Goal: Task Accomplishment & Management: Use online tool/utility

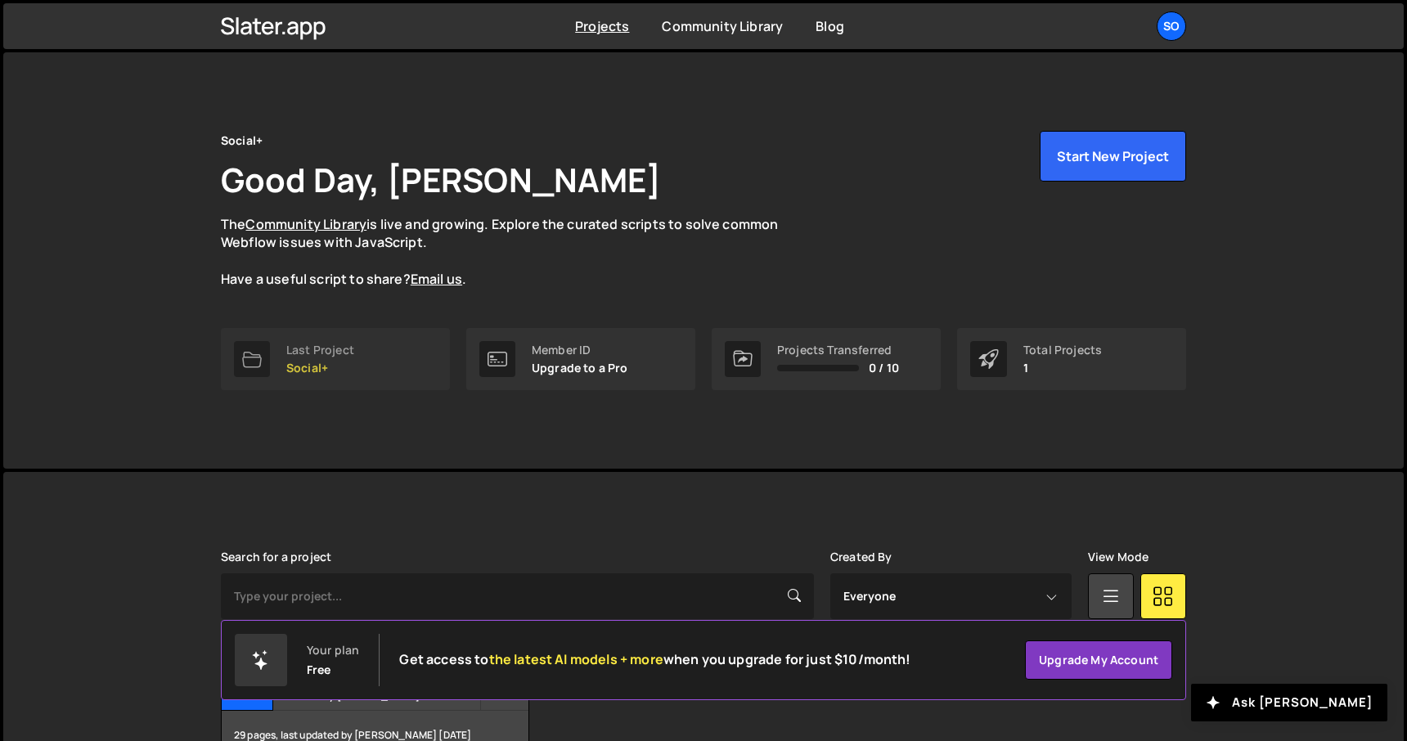
click at [330, 353] on div "Last Project" at bounding box center [320, 349] width 68 height 13
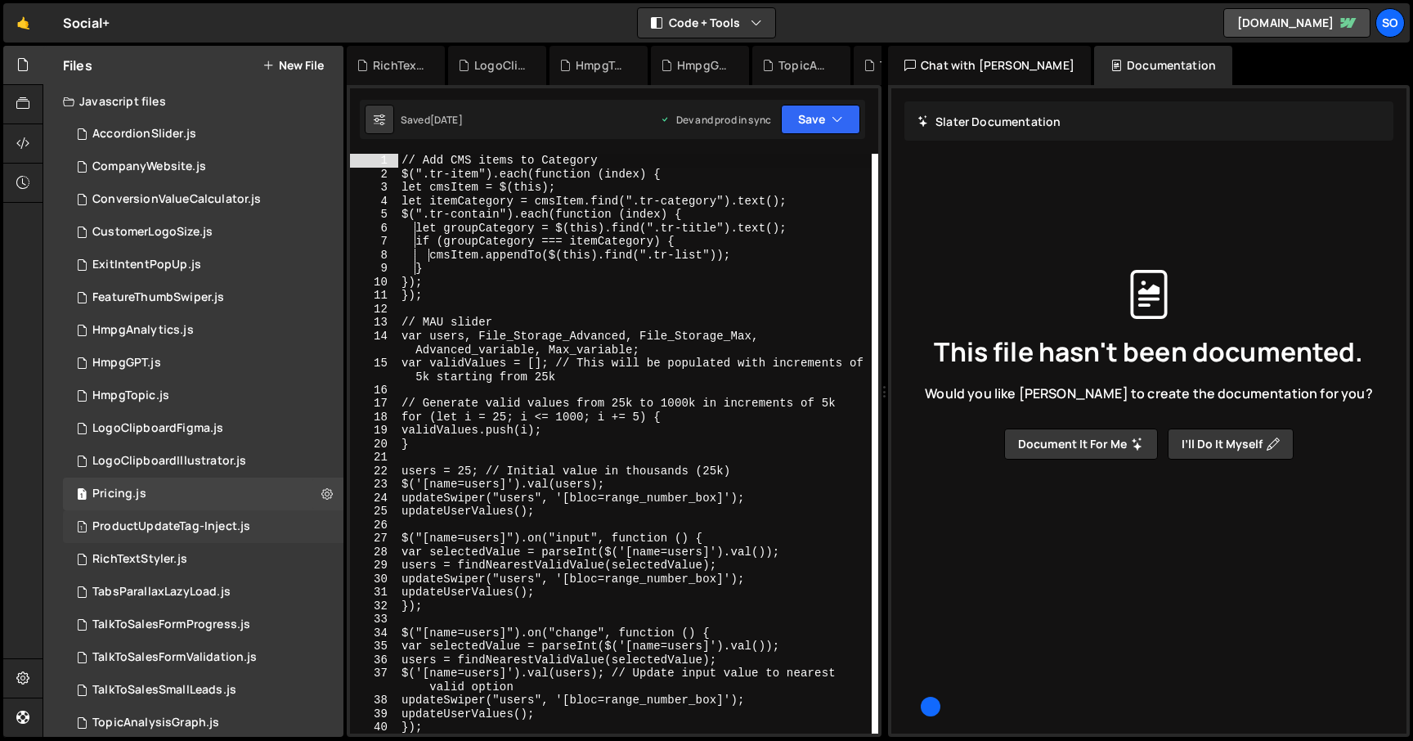
scroll to position [150, 0]
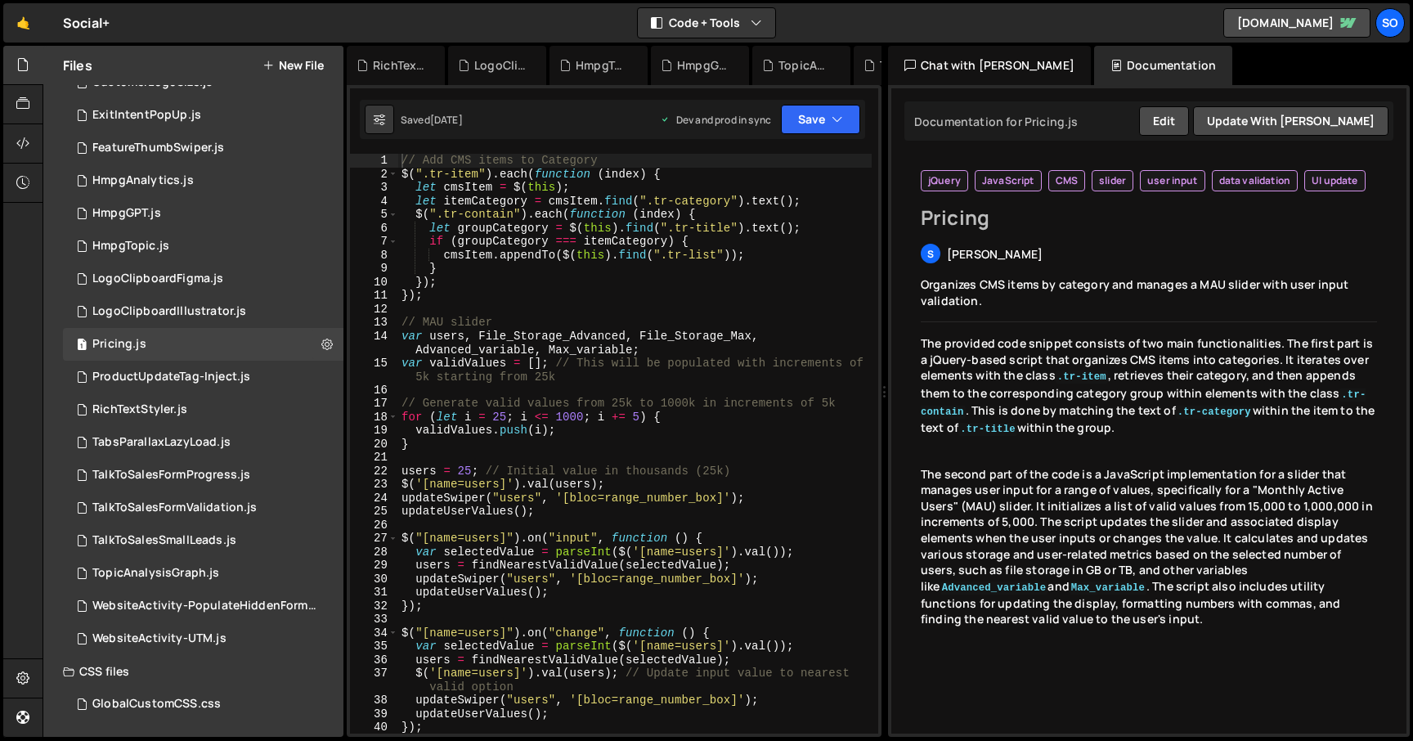
click at [302, 68] on button "New File" at bounding box center [293, 65] width 61 height 13
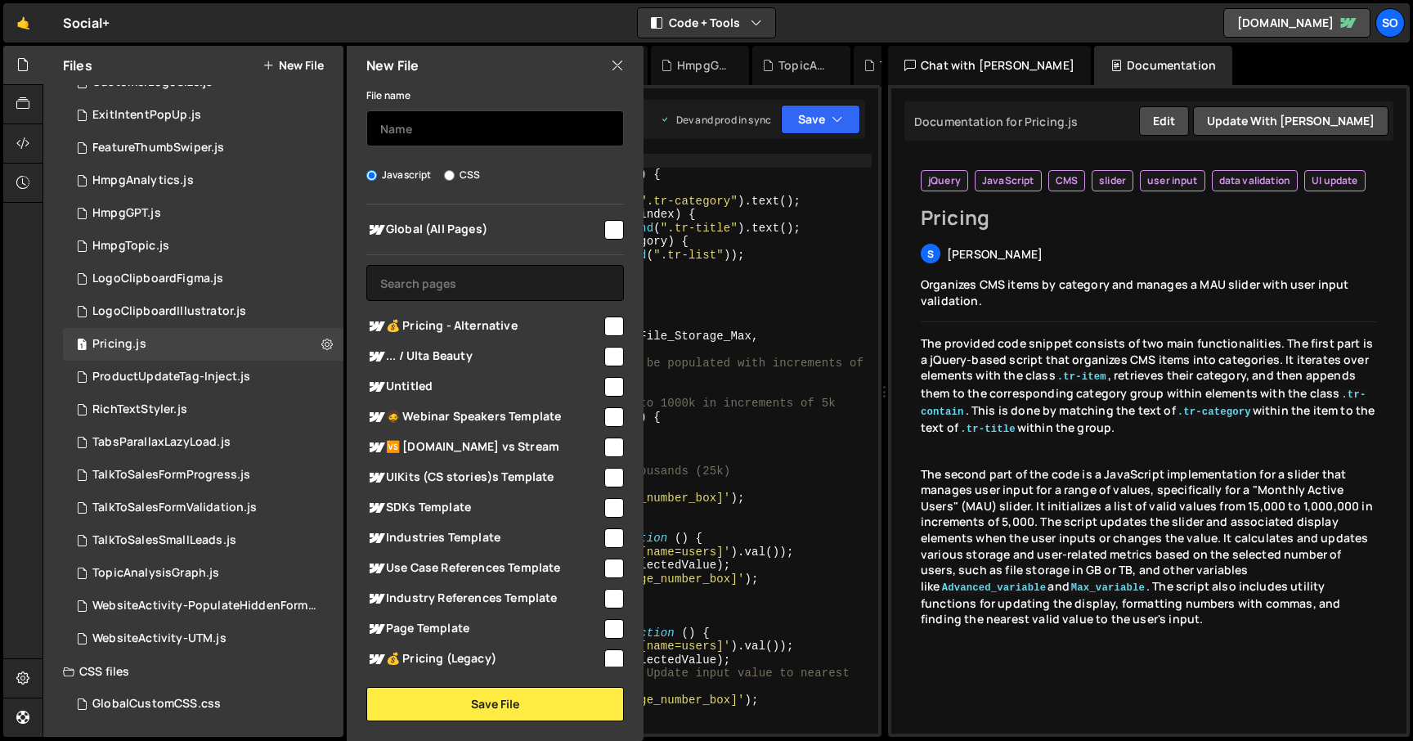
click at [447, 125] on input "text" at bounding box center [495, 128] width 258 height 36
type input "PricingPopUp"
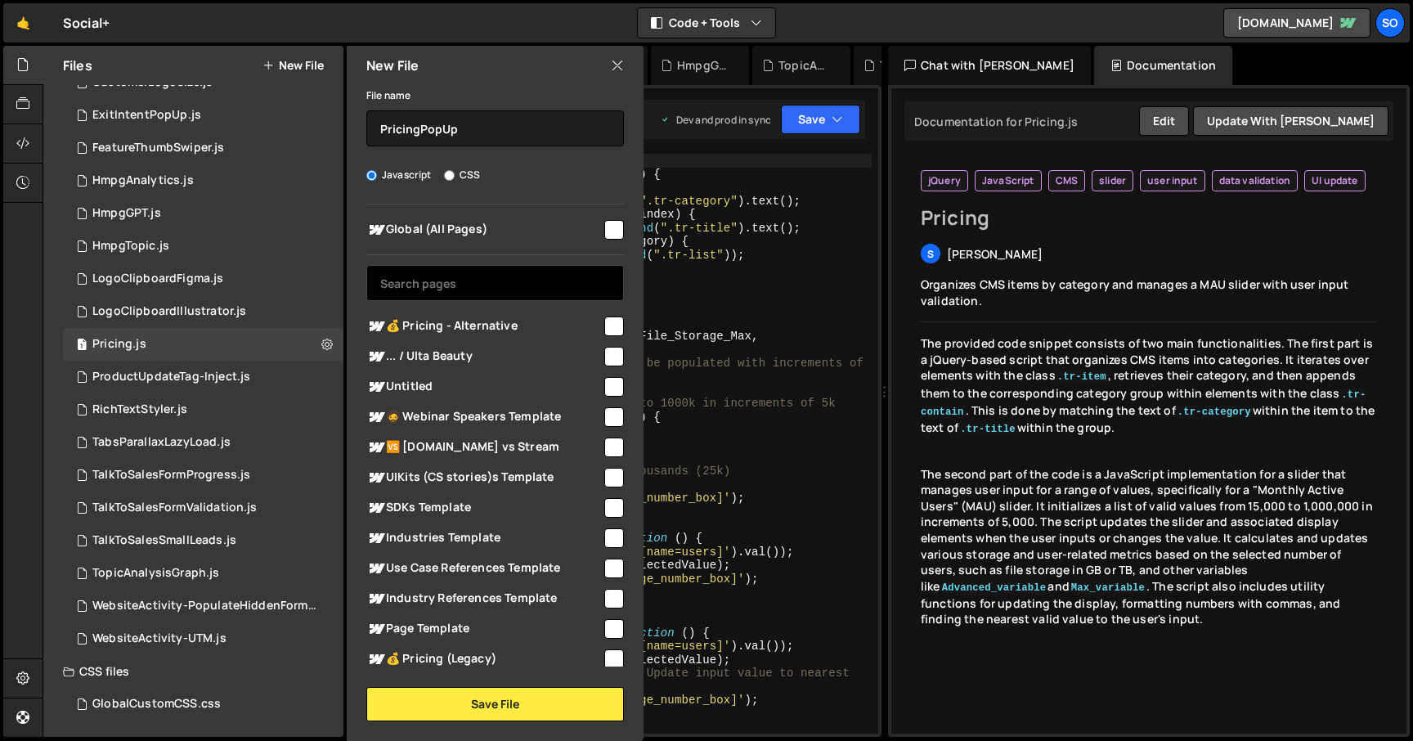
click at [469, 290] on input "text" at bounding box center [495, 283] width 258 height 36
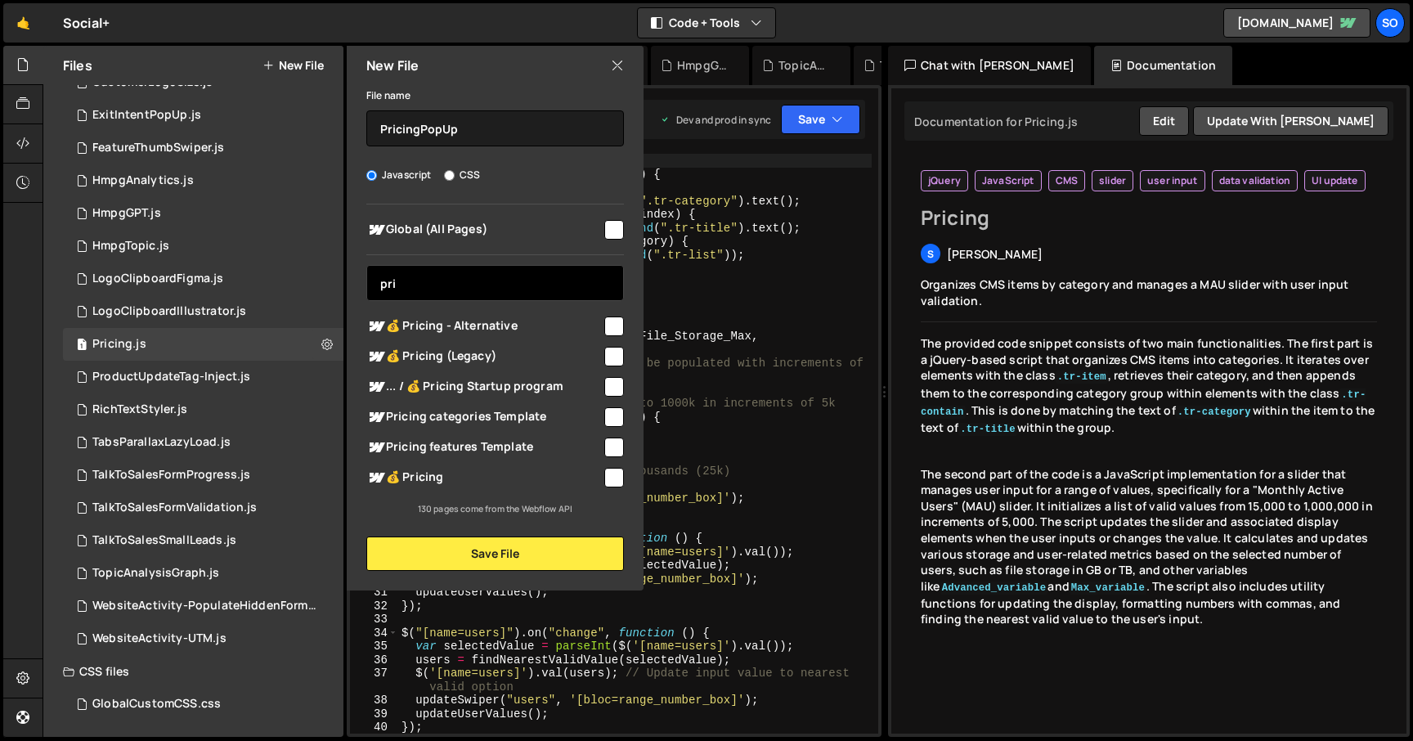
type input "pri"
click at [615, 477] on input "checkbox" at bounding box center [614, 478] width 20 height 20
checkbox input "true"
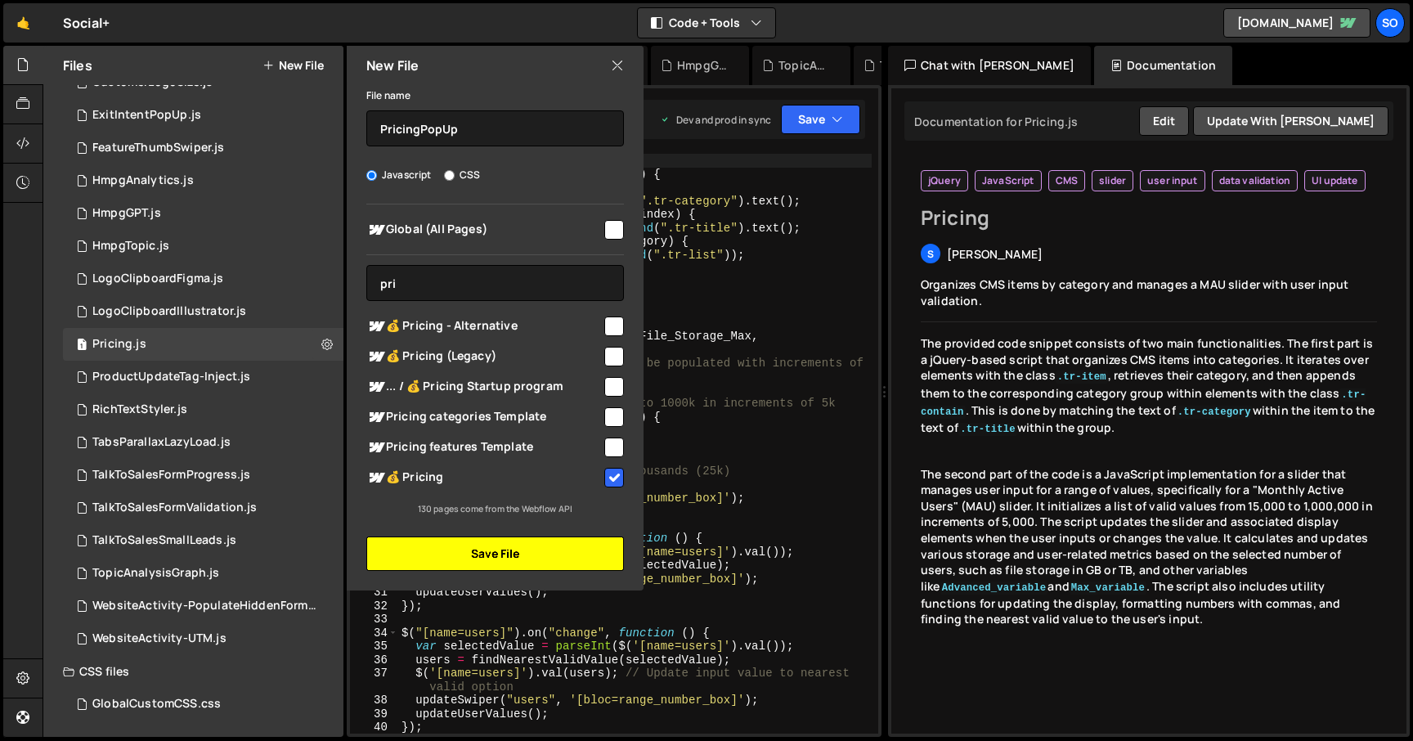
click at [503, 550] on button "Save File" at bounding box center [495, 553] width 258 height 34
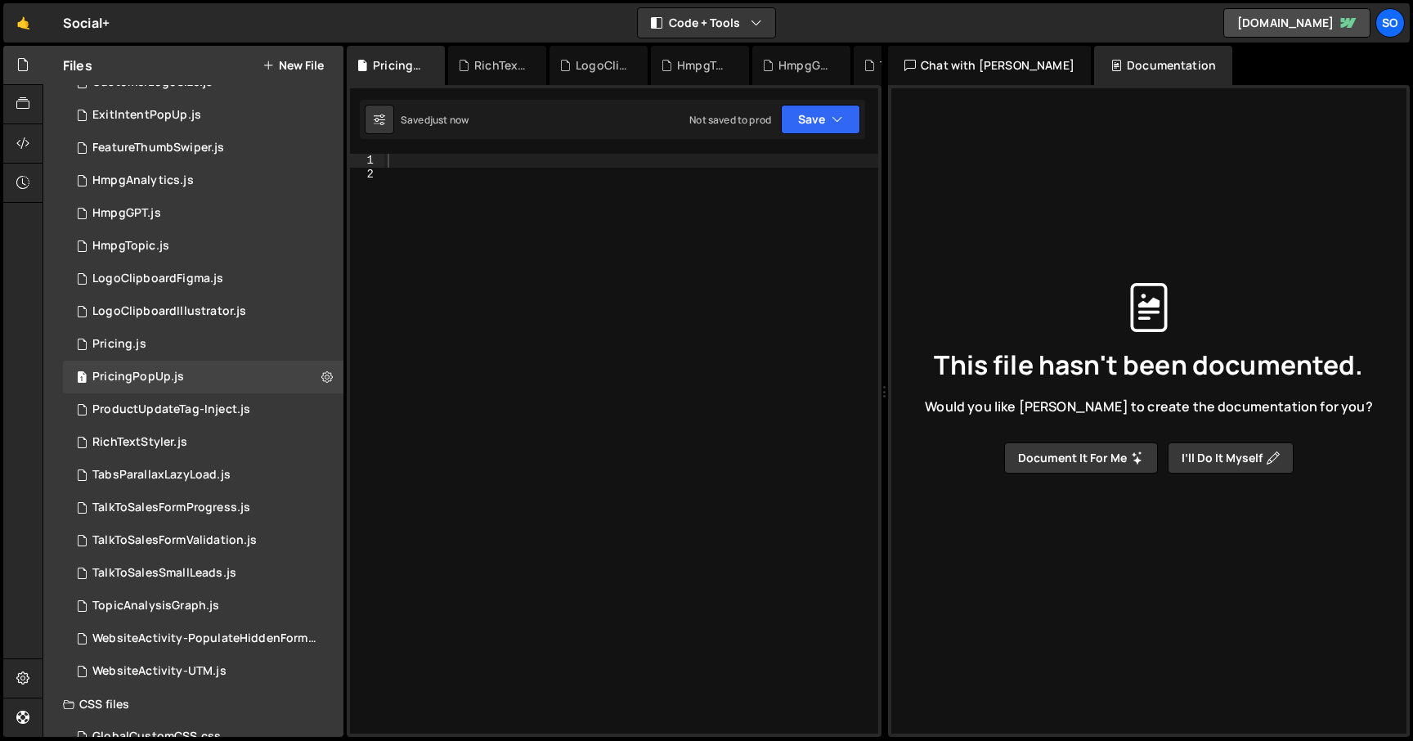
click at [521, 195] on div at bounding box center [631, 457] width 494 height 607
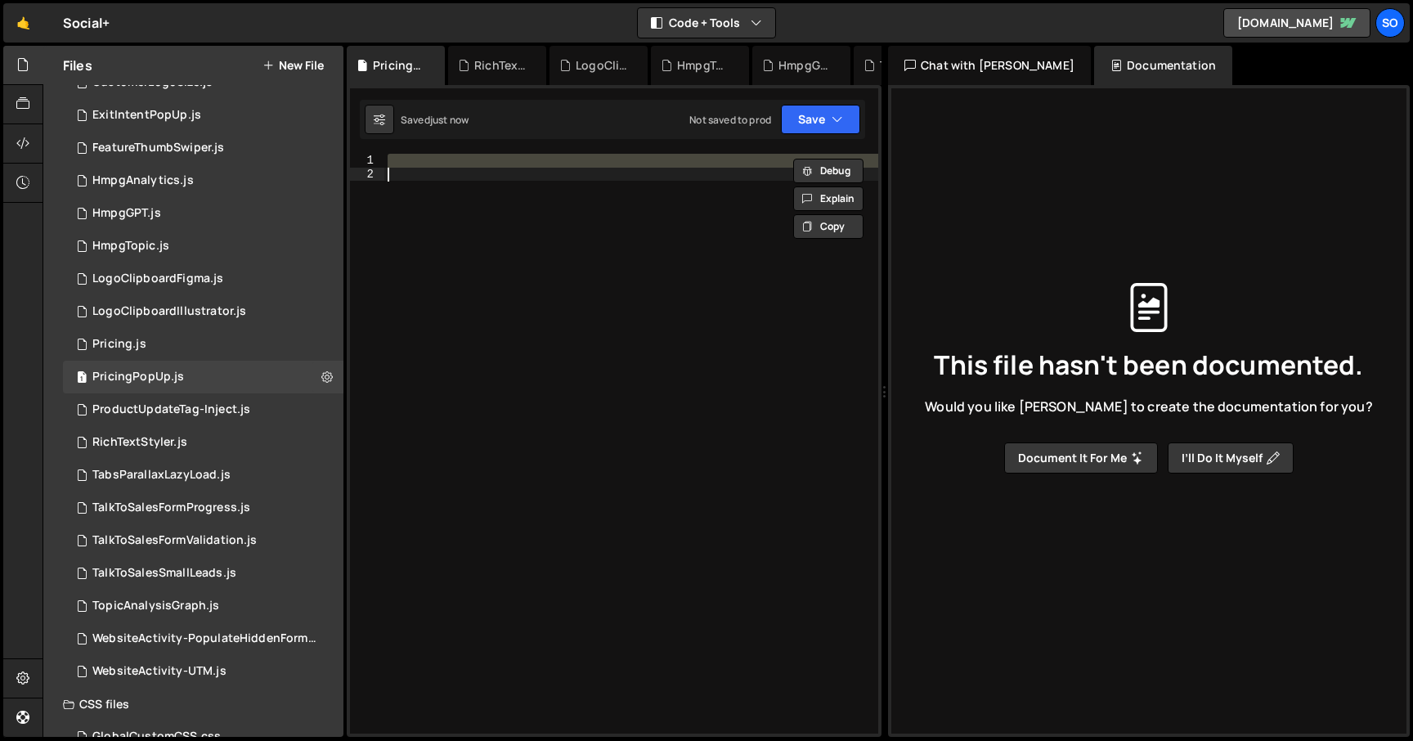
paste textarea
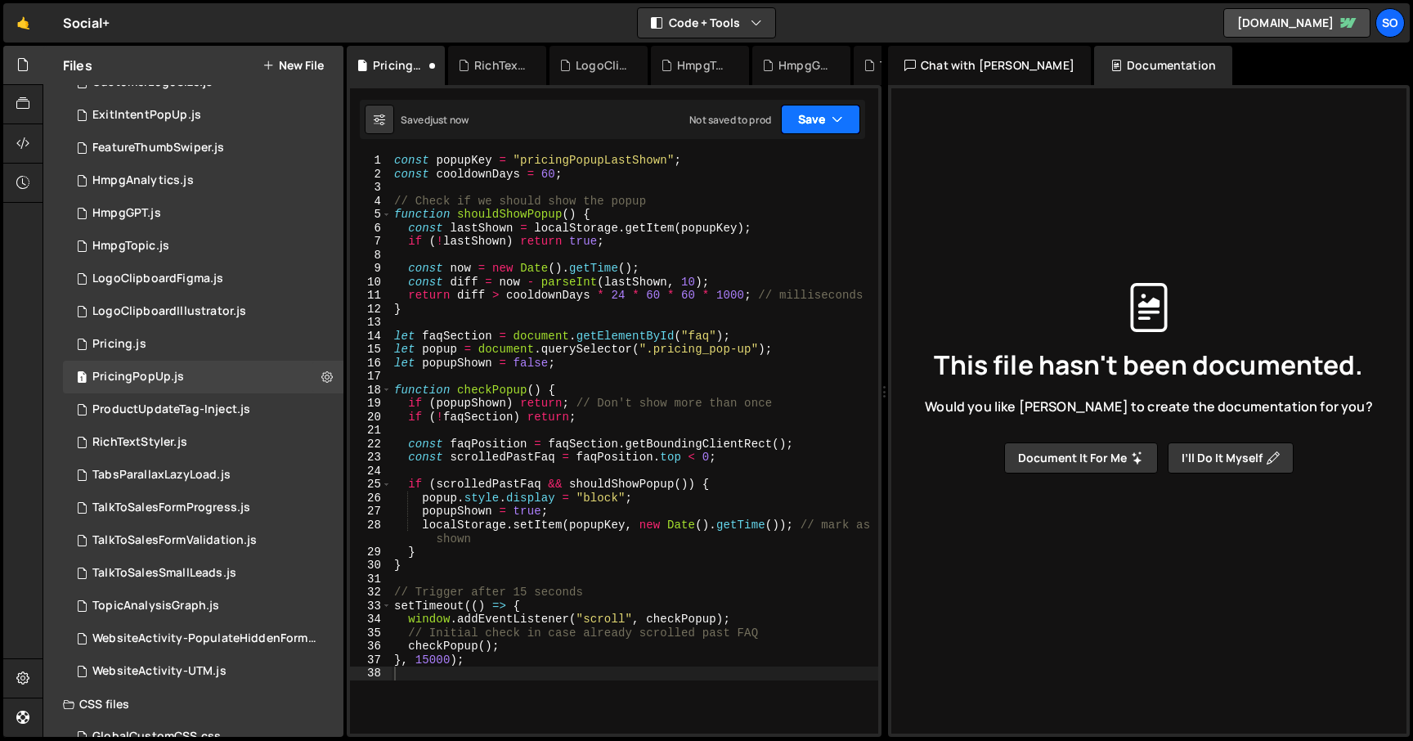
click at [827, 118] on button "Save" at bounding box center [820, 119] width 79 height 29
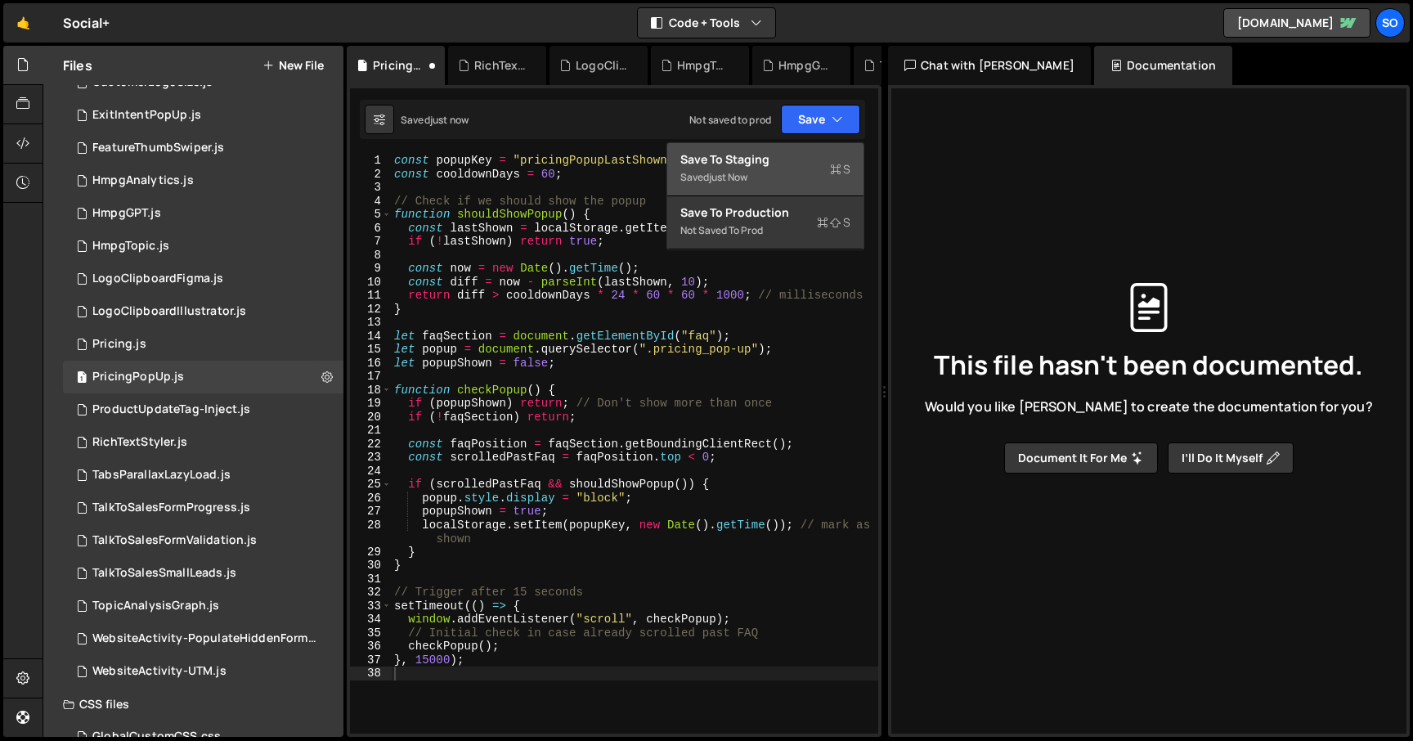
click at [796, 155] on div "Save to Staging S" at bounding box center [765, 159] width 170 height 16
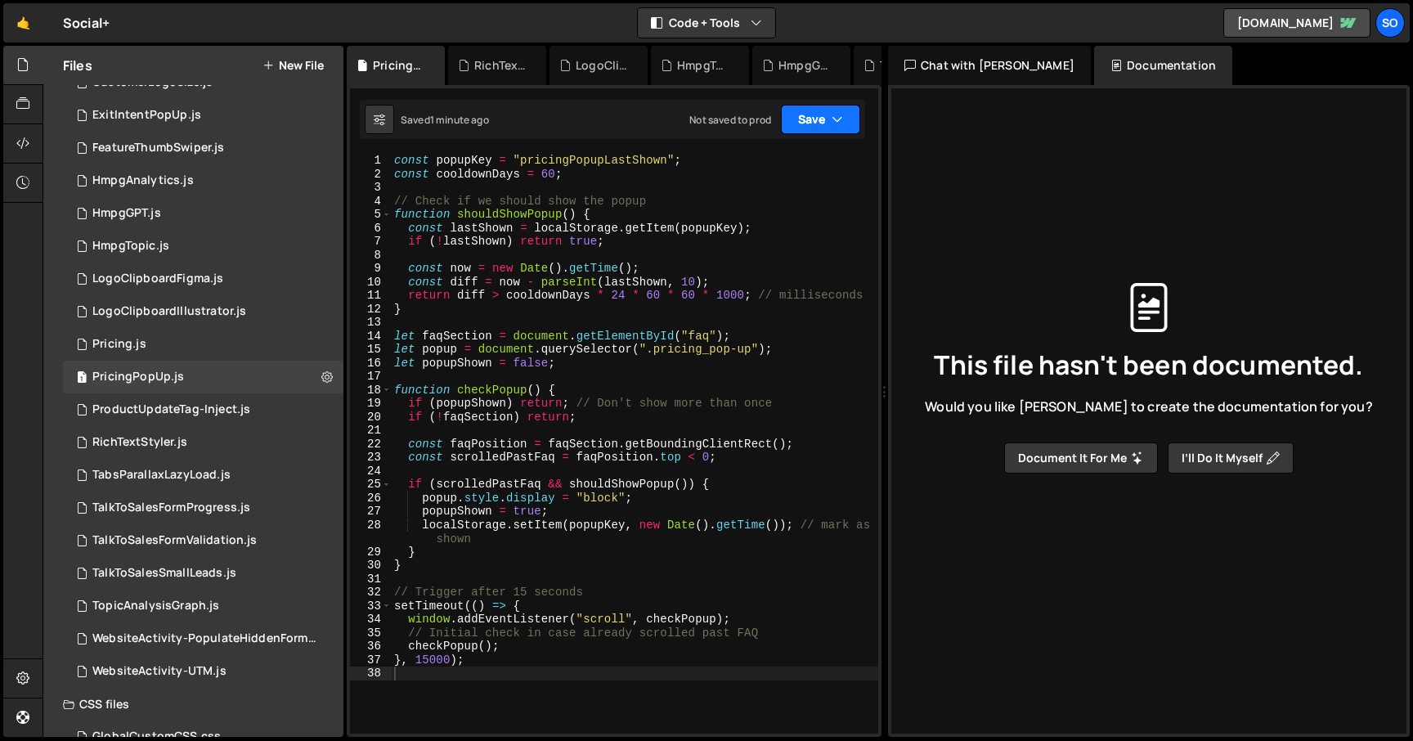
click at [824, 118] on button "Save" at bounding box center [820, 119] width 79 height 29
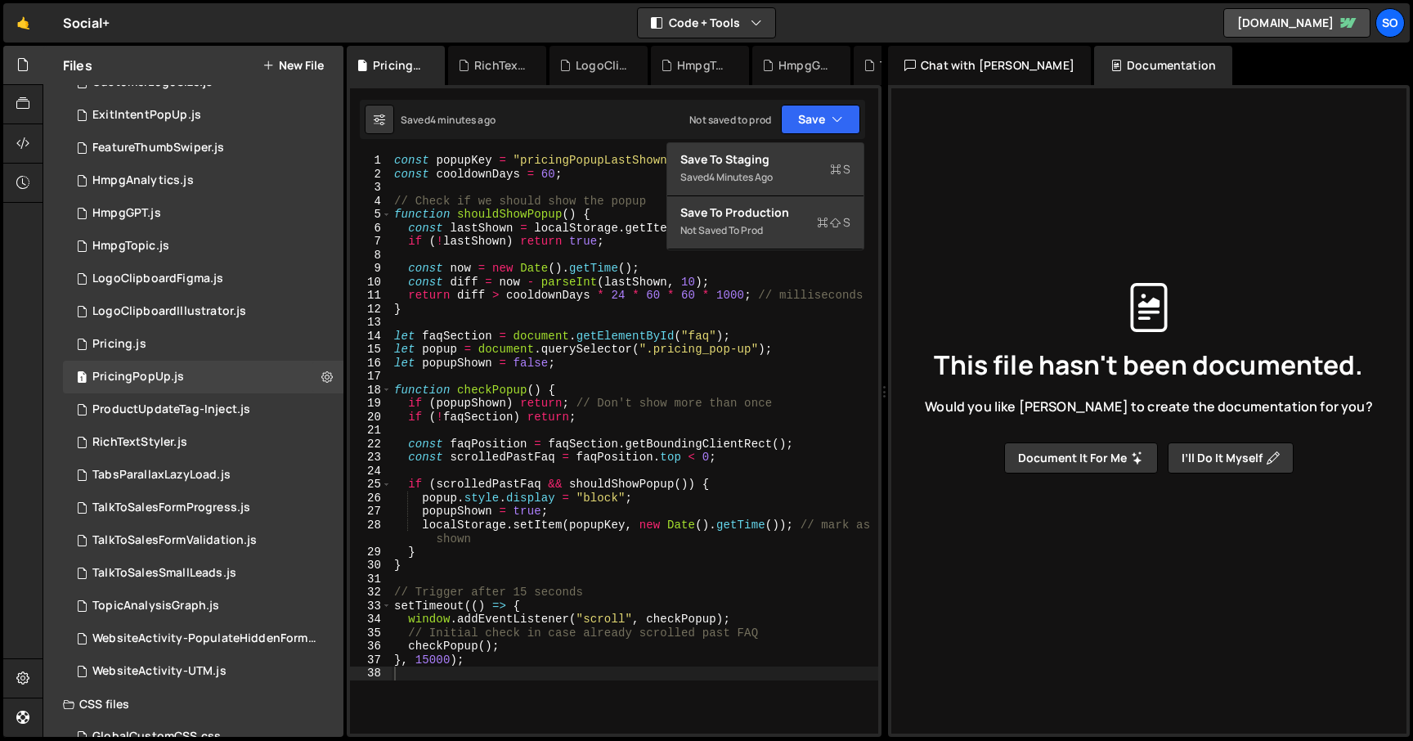
click at [532, 297] on div "const popupKey = "pricingPopupLastShown" ; const cooldownDays = 60 ; // Check i…" at bounding box center [634, 457] width 487 height 607
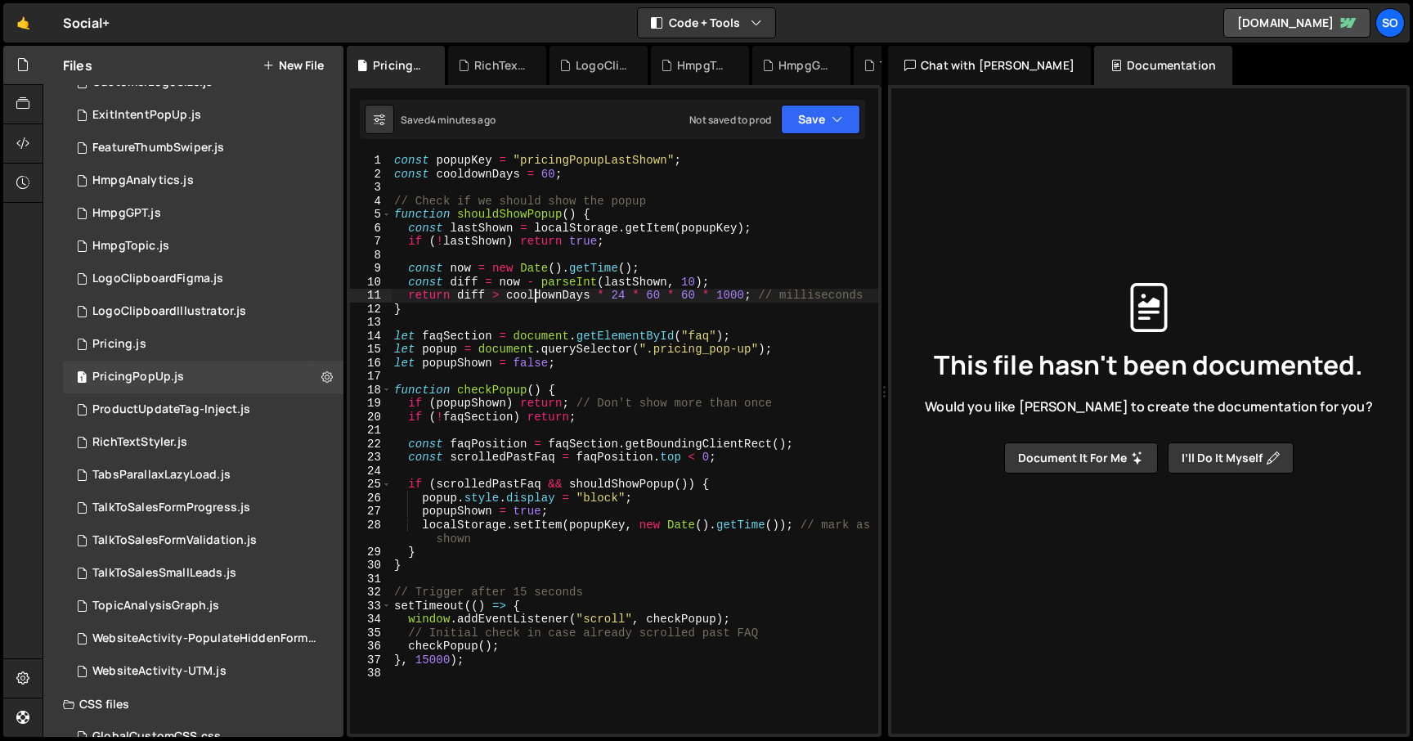
type textarea "}, 15000);"
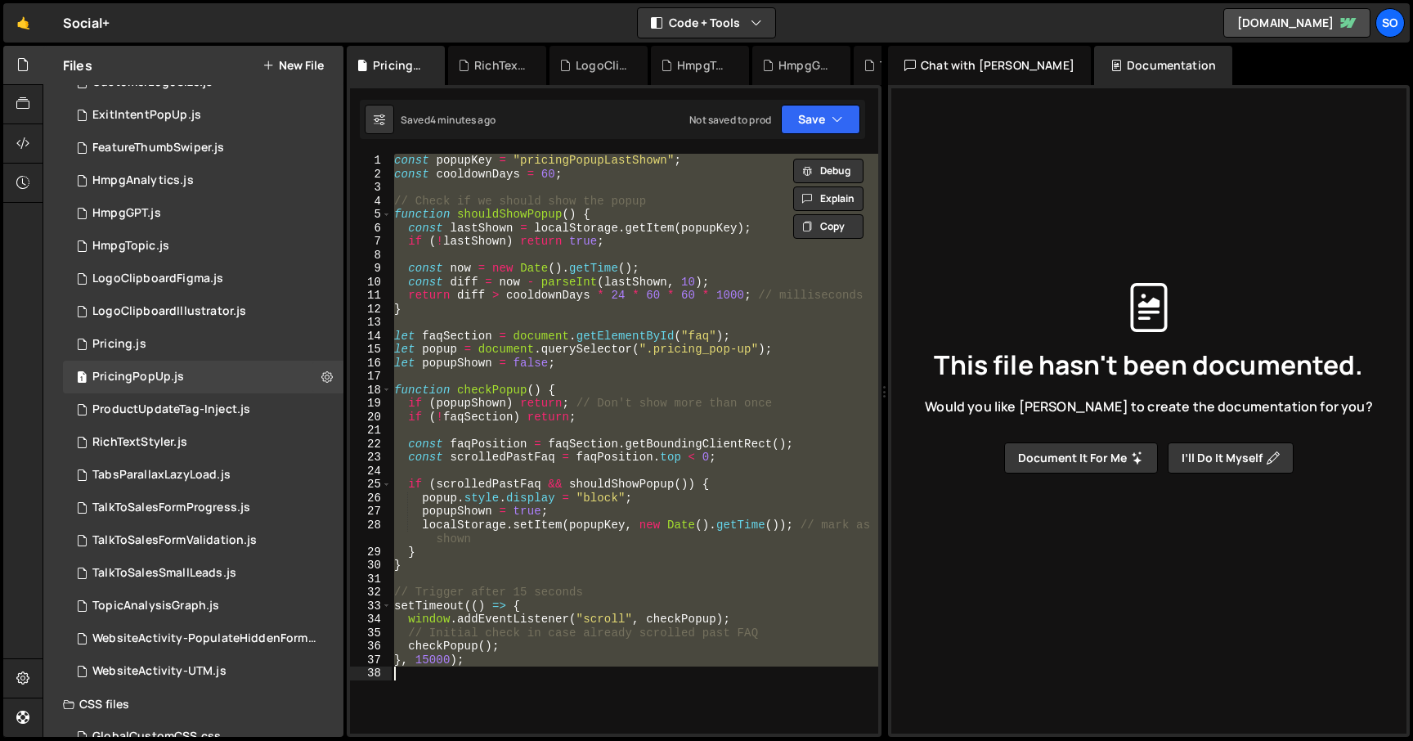
paste textarea
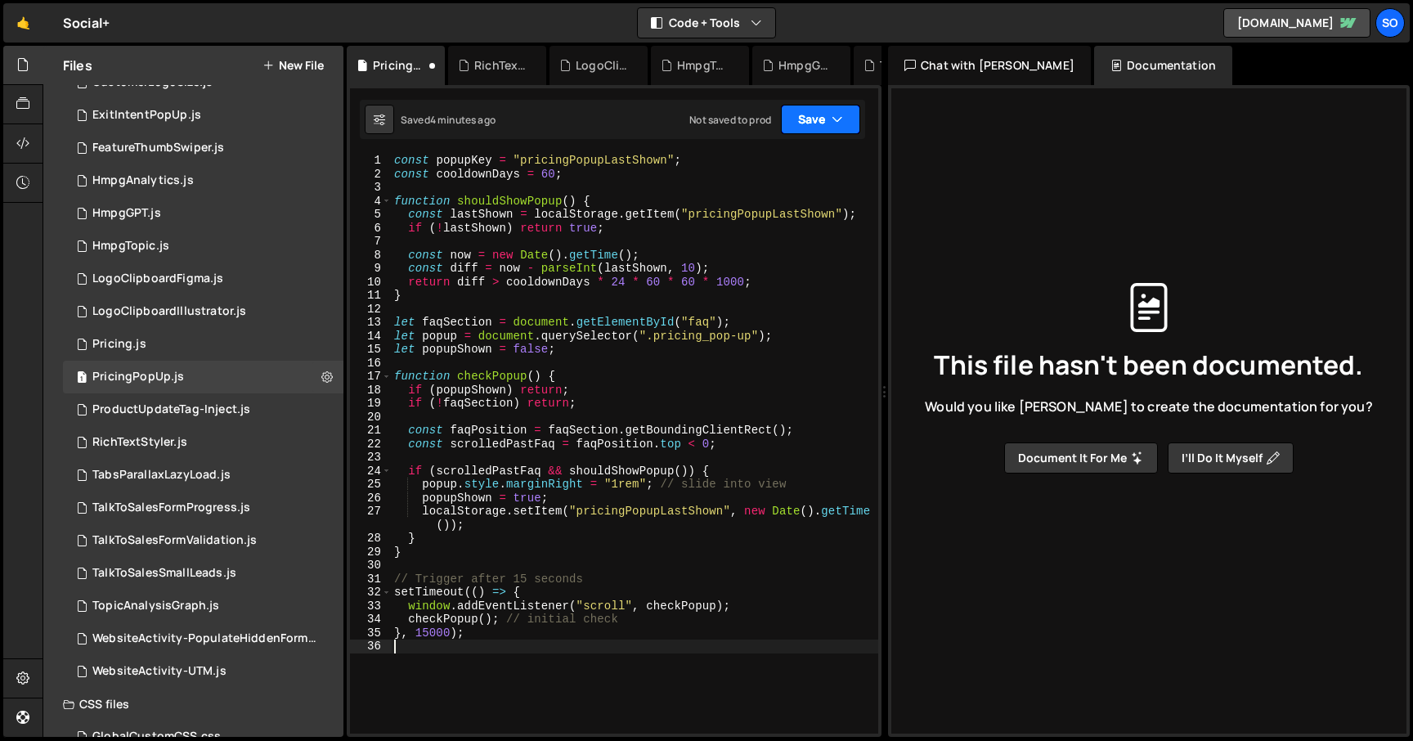
click at [825, 108] on button "Save" at bounding box center [820, 119] width 79 height 29
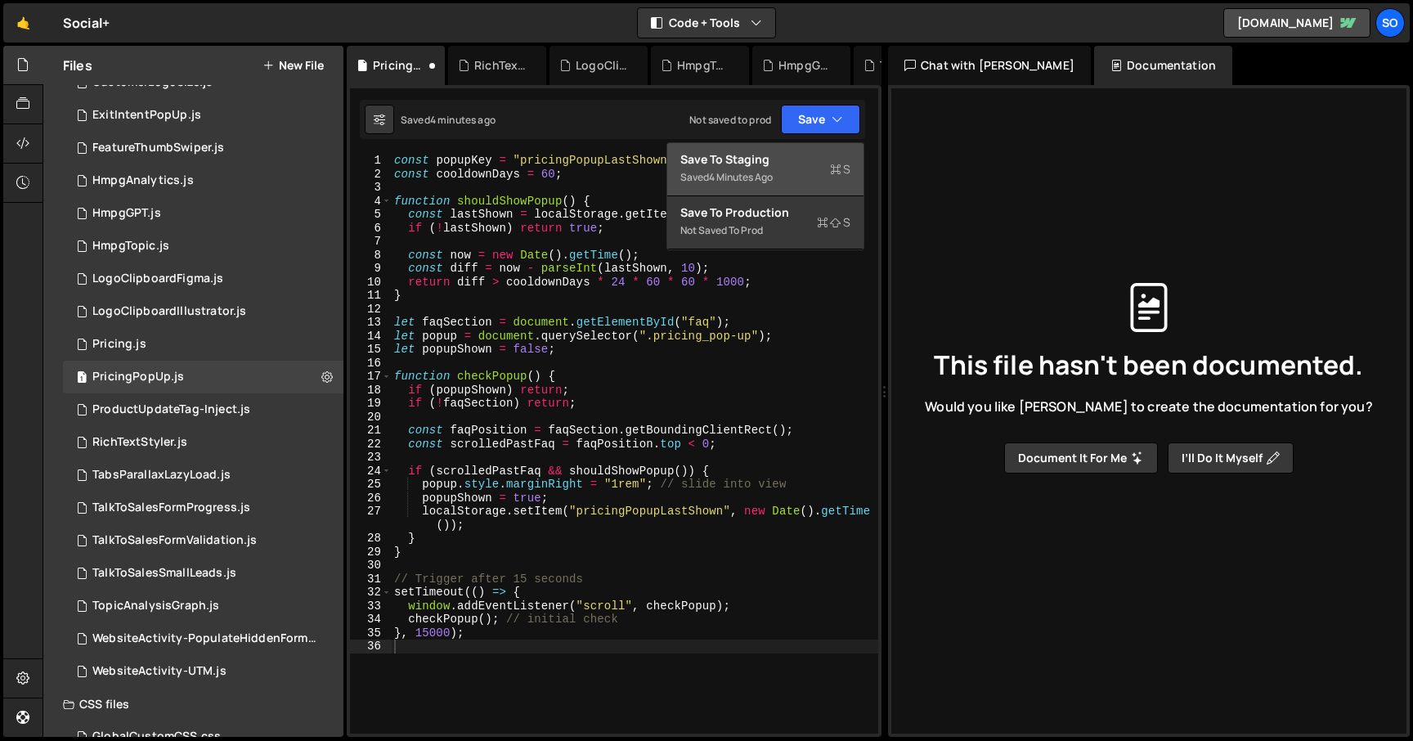
click at [766, 157] on div "Save to Staging S" at bounding box center [765, 159] width 170 height 16
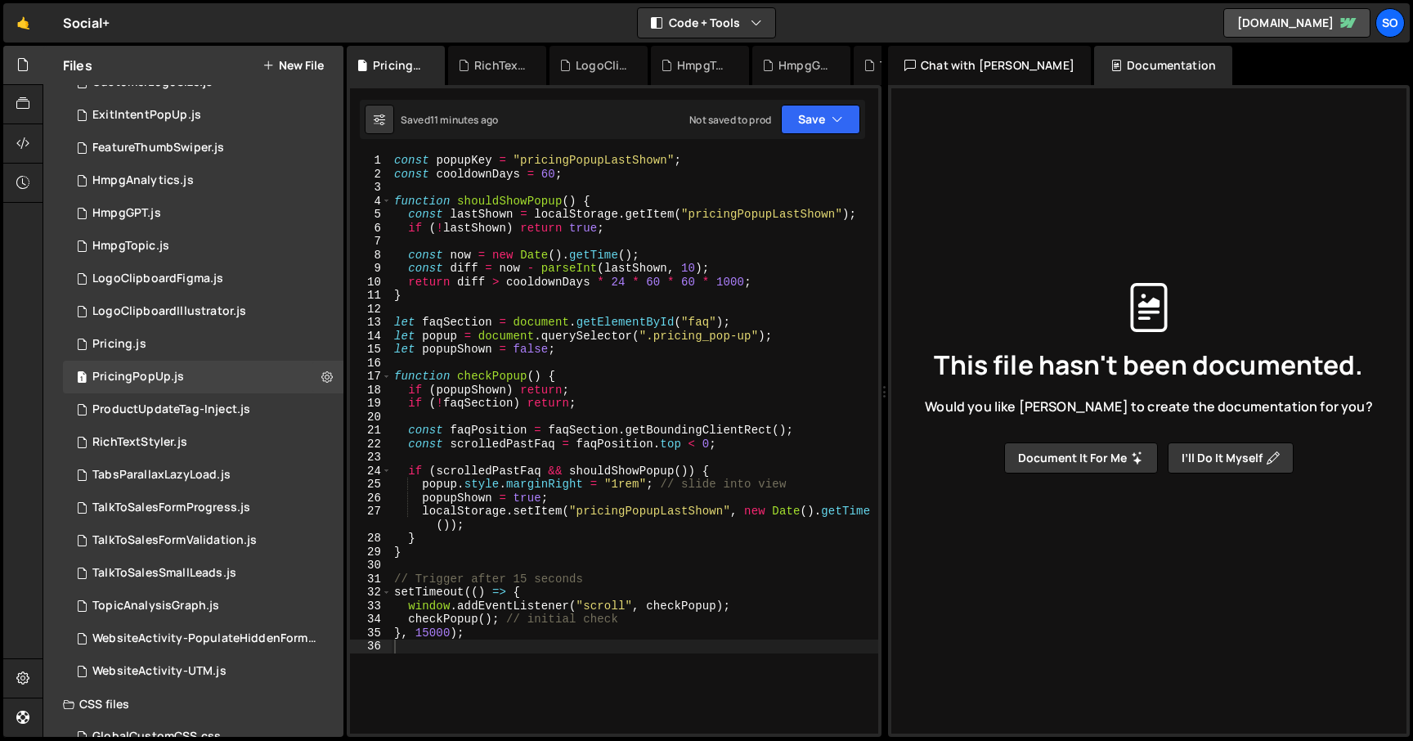
click at [595, 357] on div "const popupKey = "pricingPopupLastShown" ; const cooldownDays = 60 ; function s…" at bounding box center [634, 457] width 487 height 607
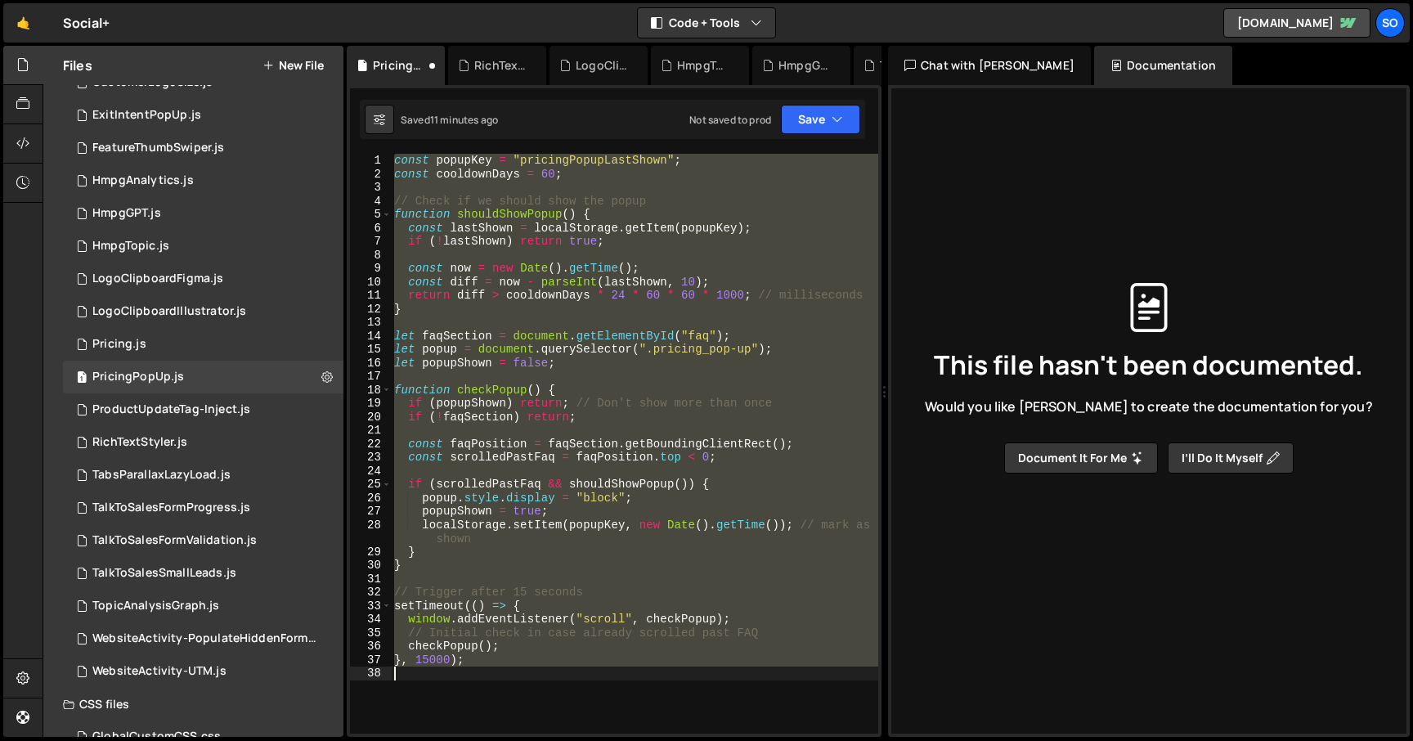
click at [595, 356] on div "const popupKey = "pricingPopupLastShown" ; const cooldownDays = 60 ; // Check i…" at bounding box center [634, 444] width 487 height 580
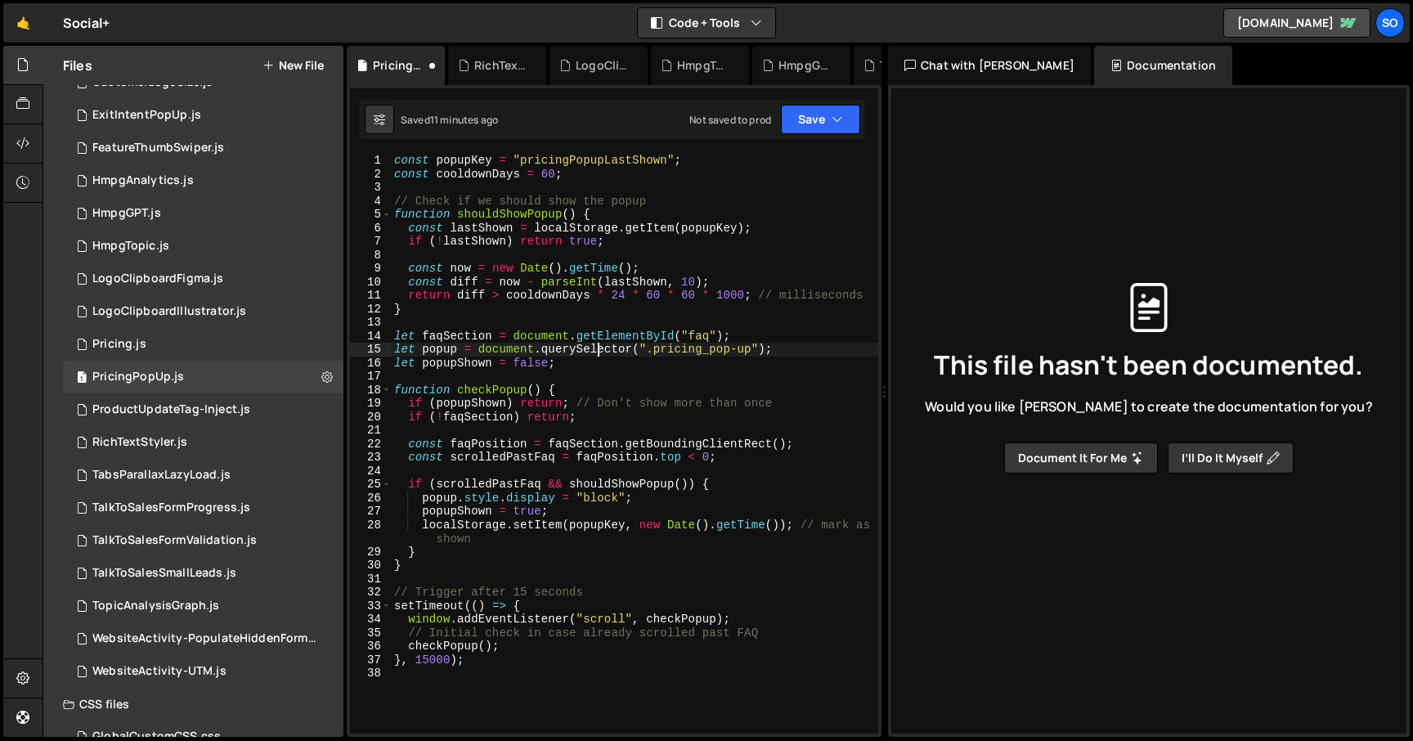
type textarea "}, 15000);"
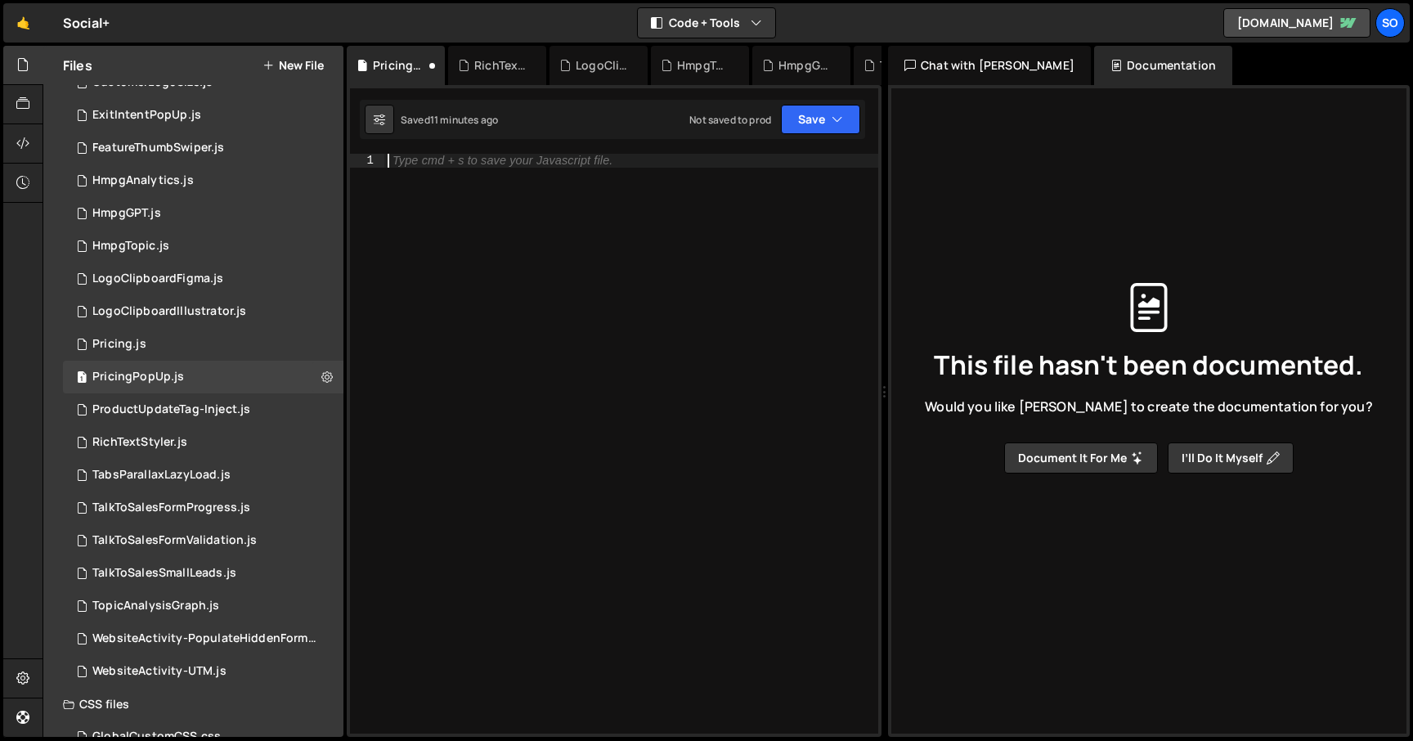
click at [632, 262] on div "Type cmd + s to save your Javascript file." at bounding box center [631, 457] width 494 height 607
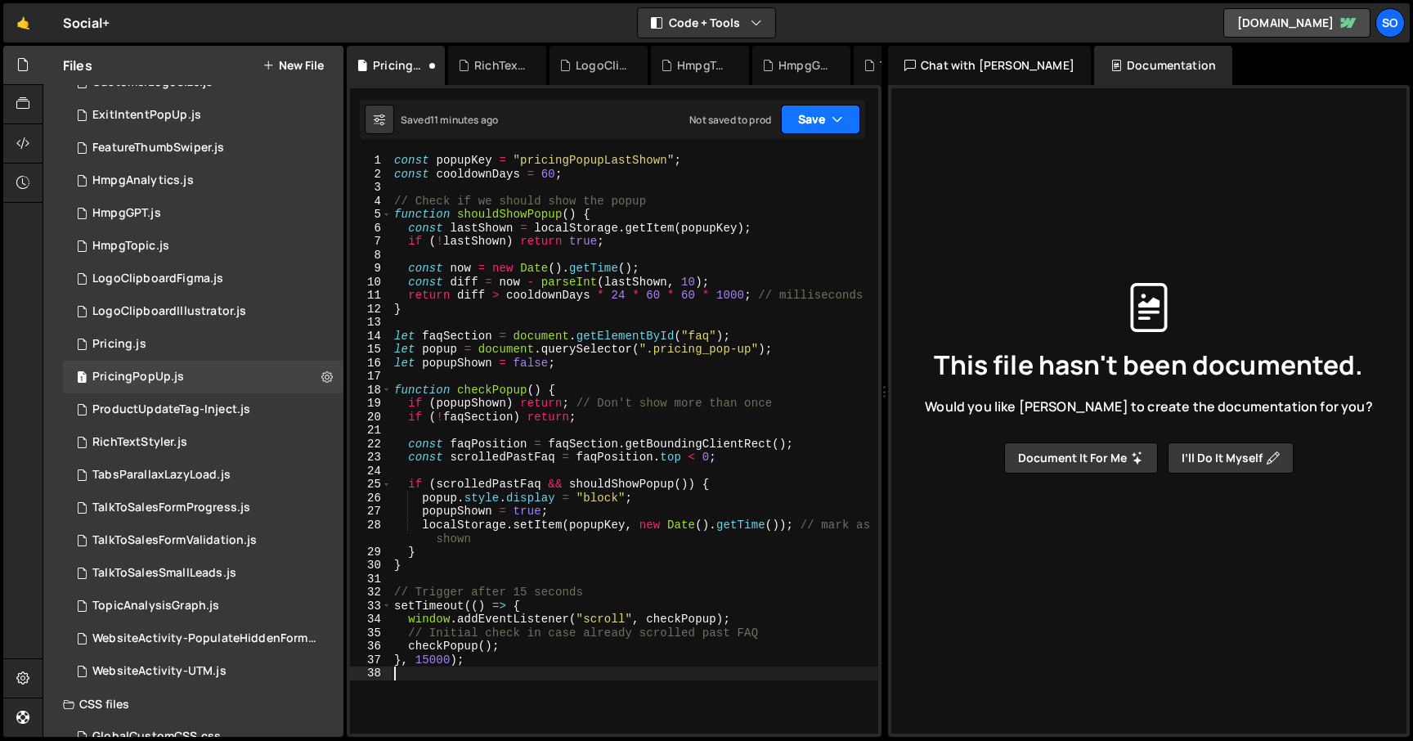
click at [824, 112] on button "Save" at bounding box center [820, 119] width 79 height 29
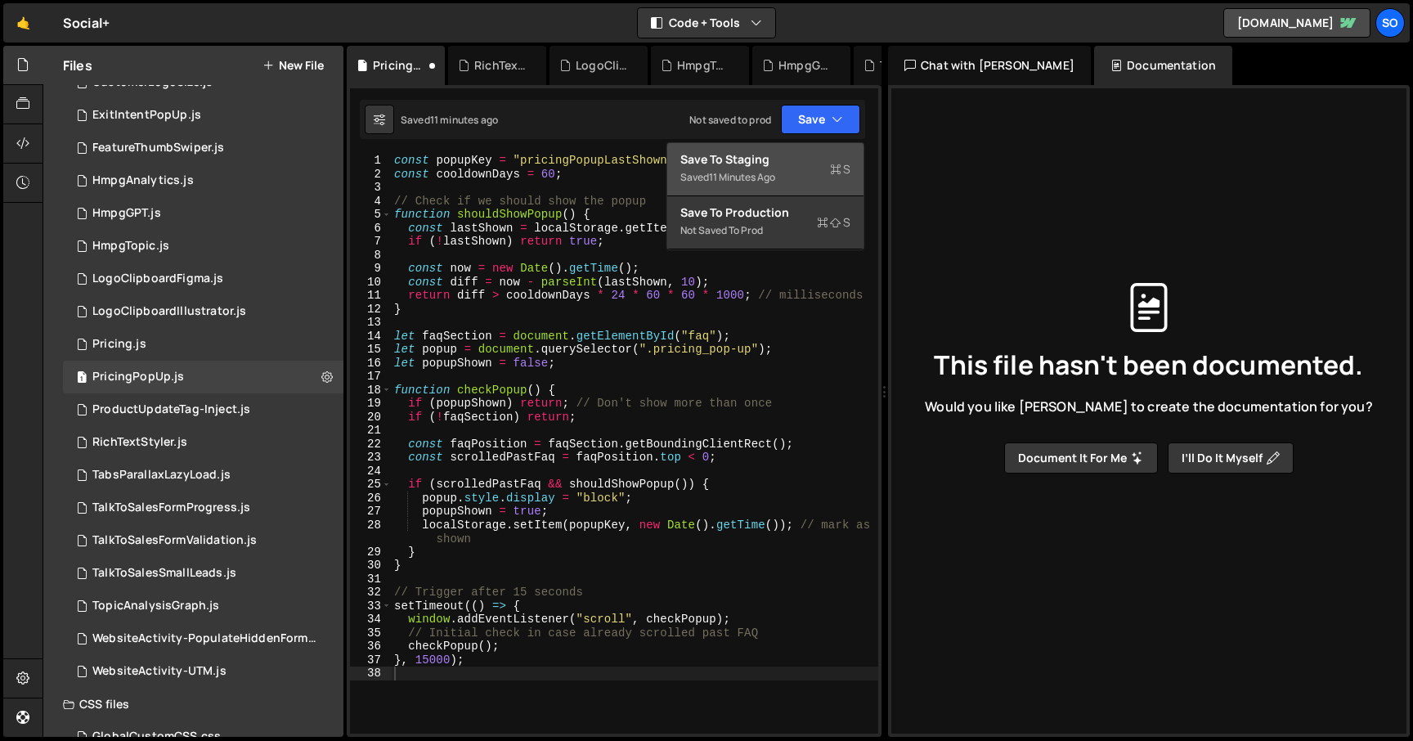
click at [783, 172] on div "Saved 11 minutes ago" at bounding box center [765, 178] width 170 height 20
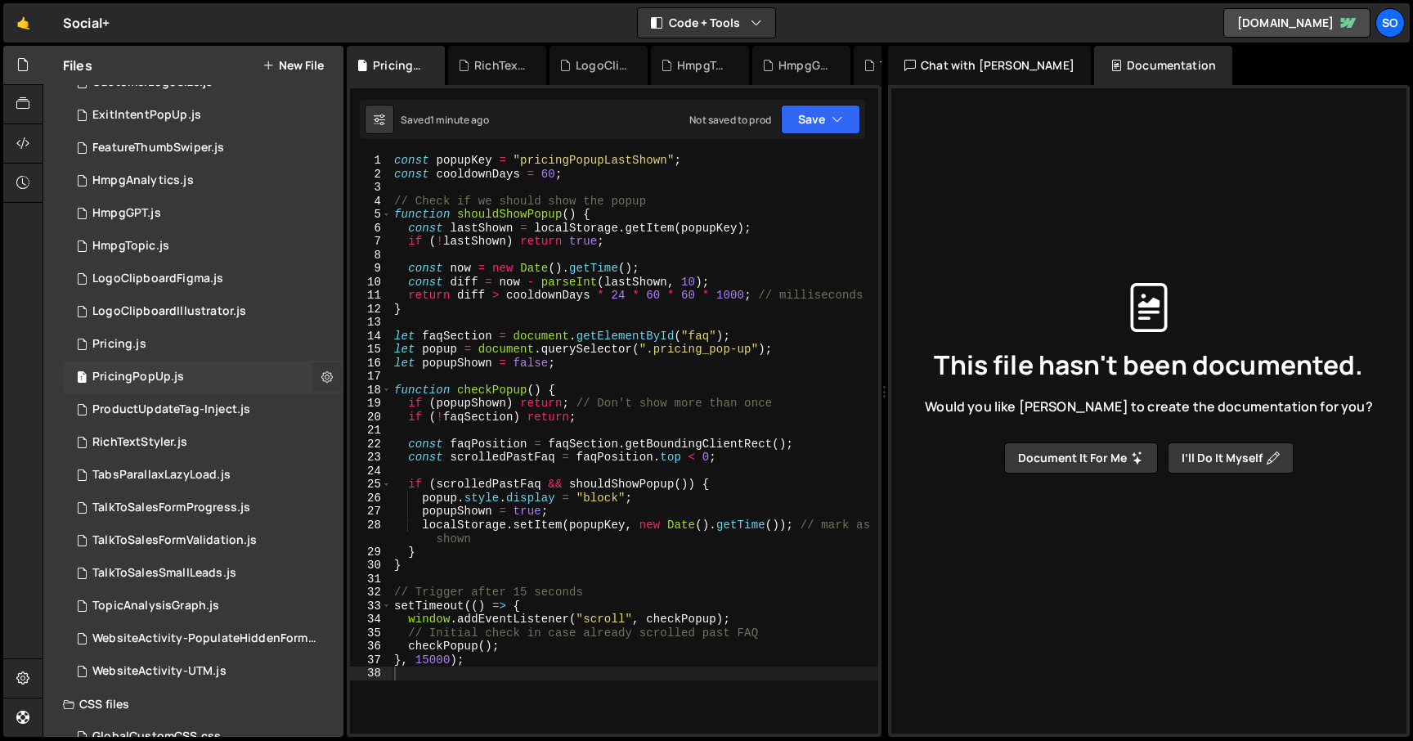
click at [321, 375] on icon at bounding box center [326, 377] width 11 height 16
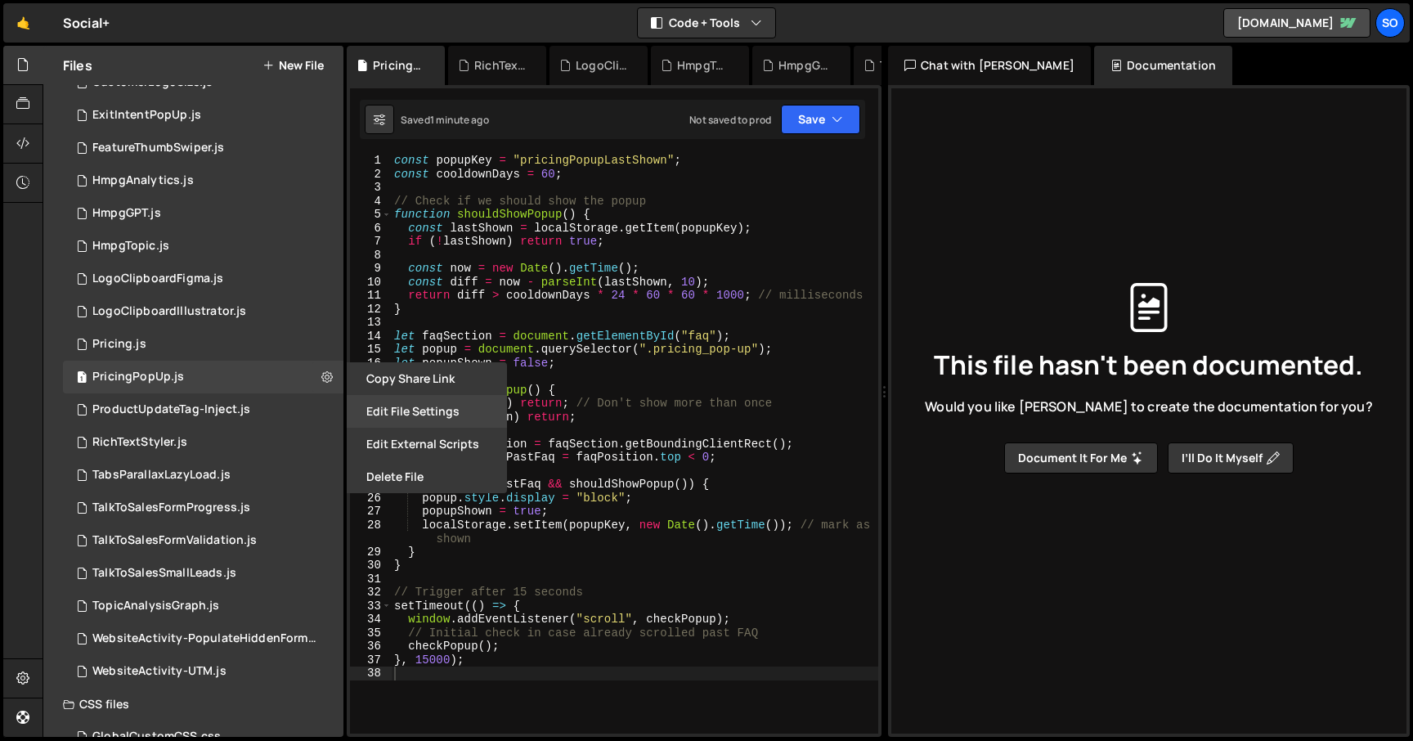
click at [422, 406] on button "Edit File Settings" at bounding box center [427, 411] width 160 height 33
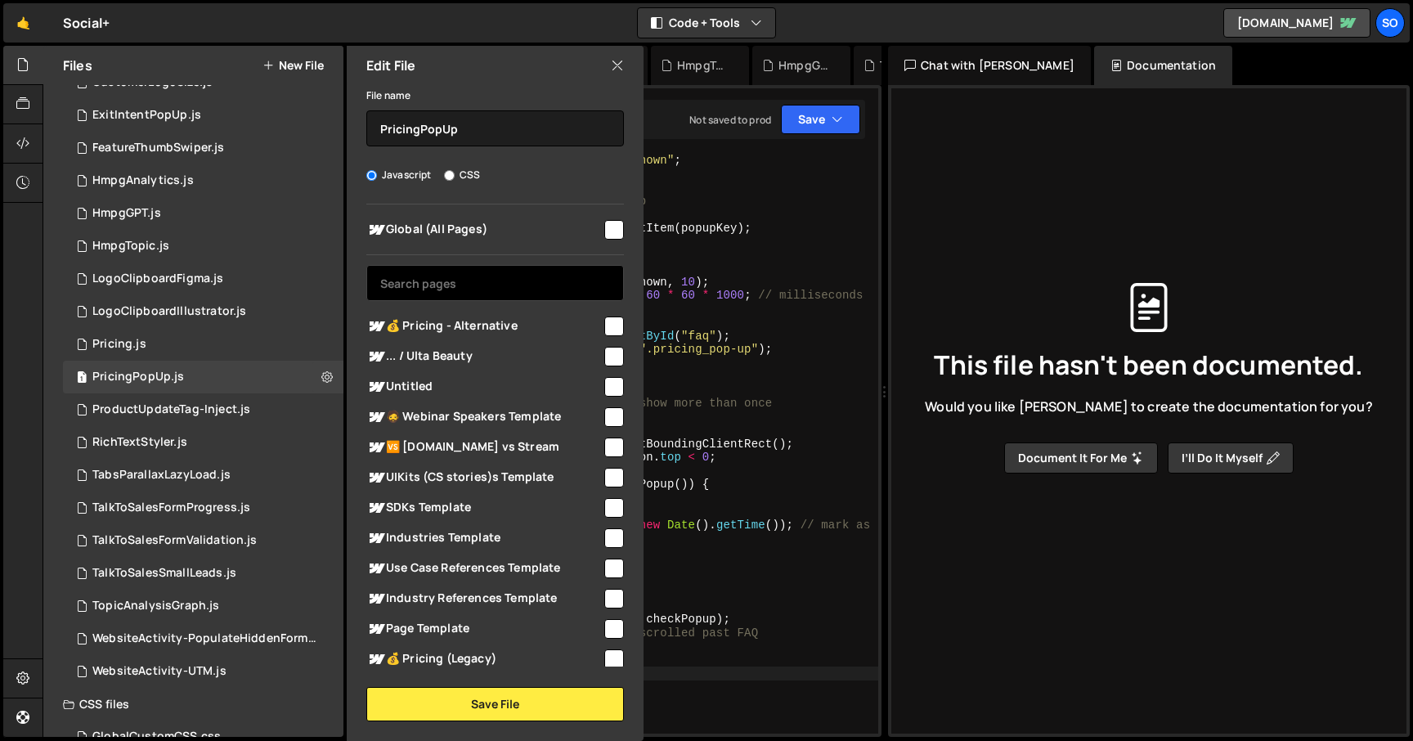
click at [454, 284] on input "text" at bounding box center [495, 283] width 258 height 36
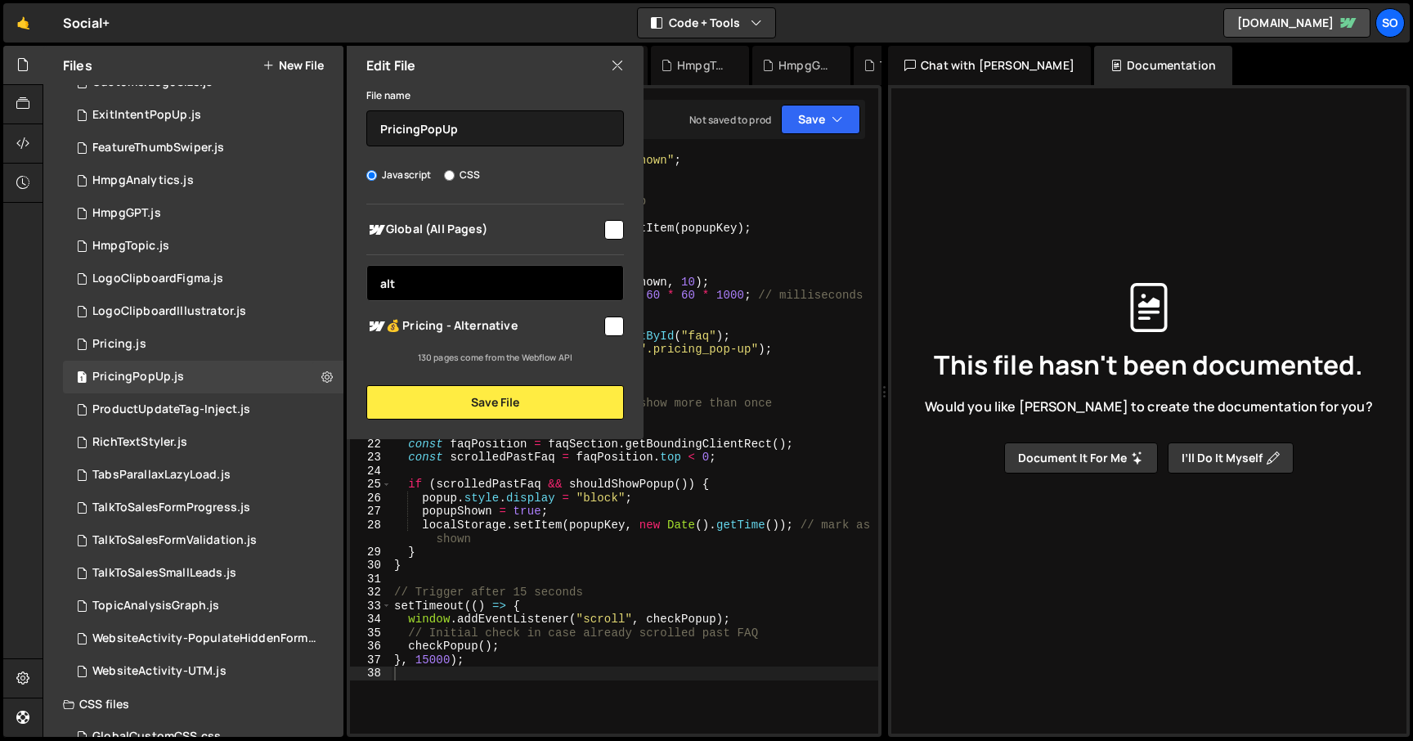
type input "alt"
click at [613, 329] on input "checkbox" at bounding box center [614, 326] width 20 height 20
checkbox input "true"
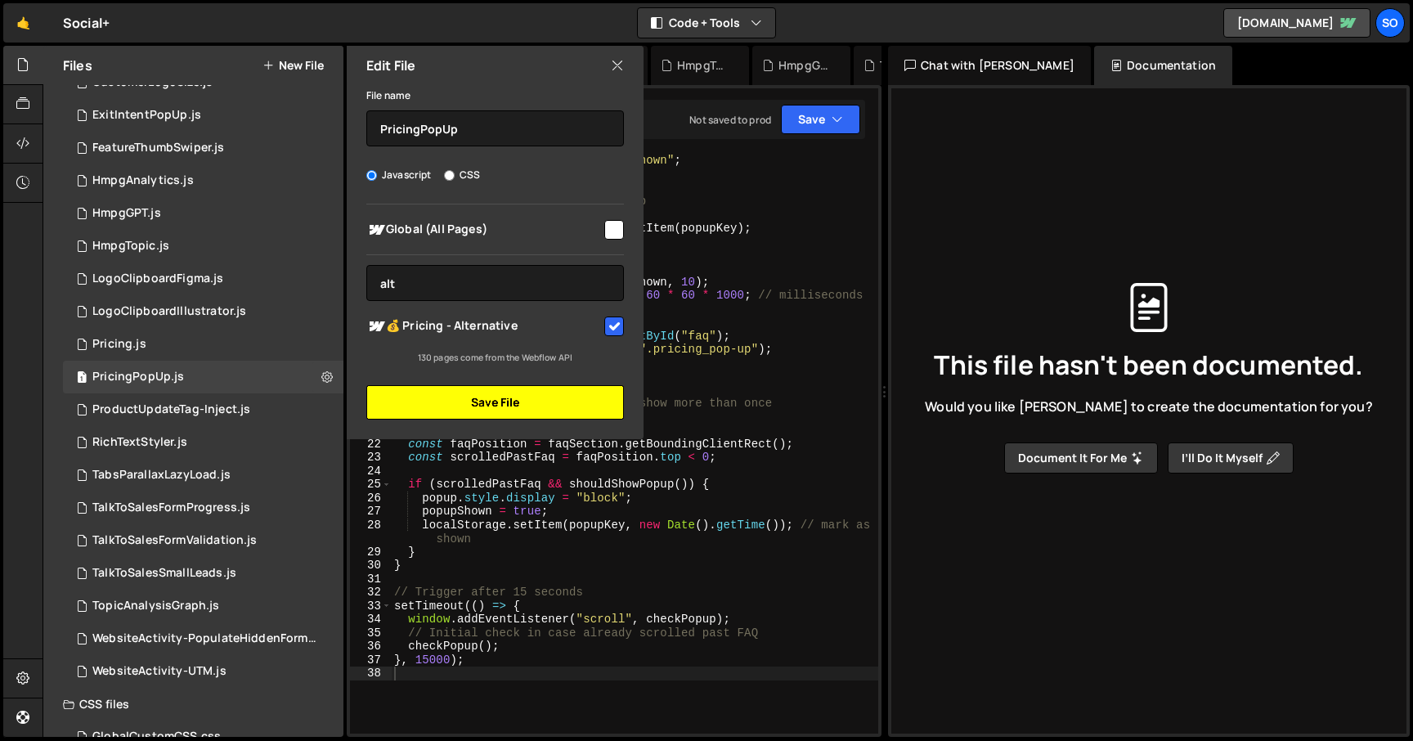
click at [496, 400] on button "Save File" at bounding box center [495, 402] width 258 height 34
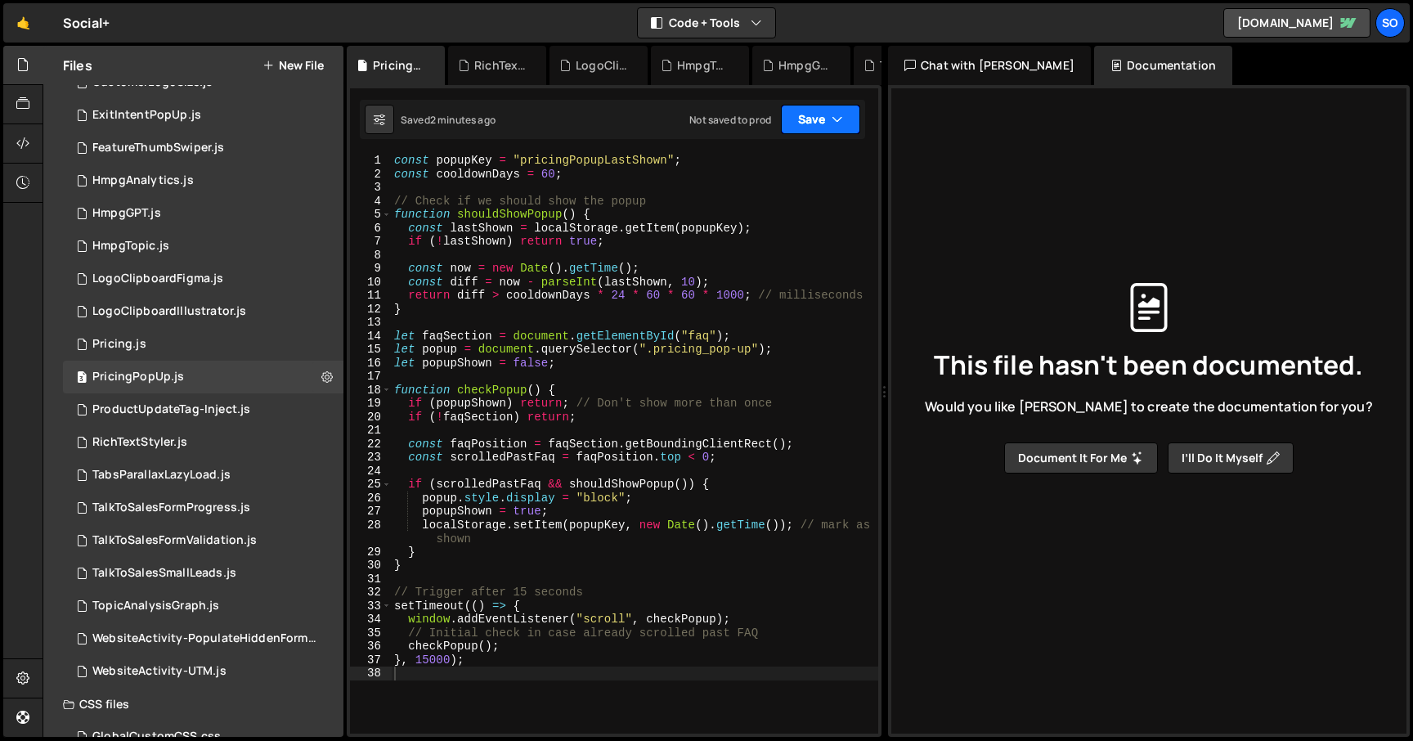
click at [833, 121] on icon "button" at bounding box center [837, 119] width 11 height 16
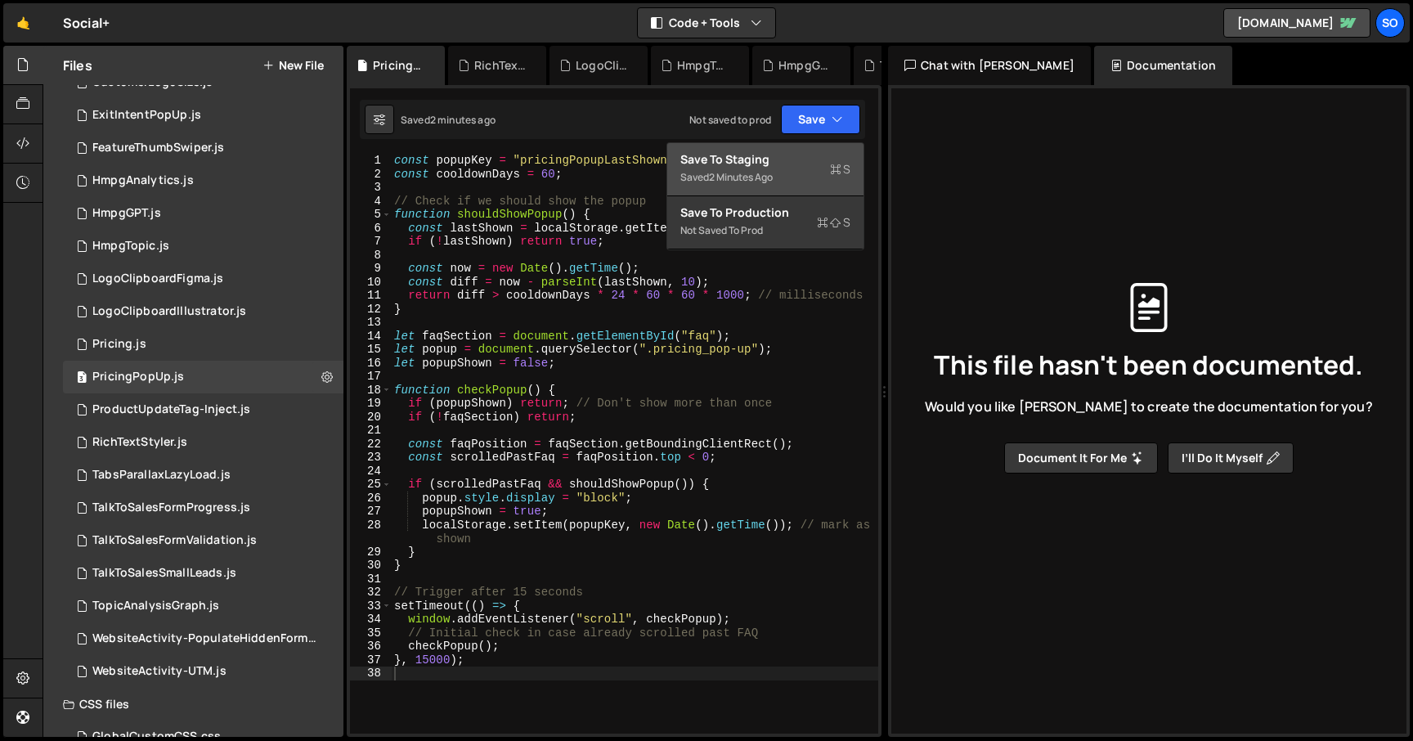
click at [757, 172] on div "2 minutes ago" at bounding box center [741, 177] width 64 height 14
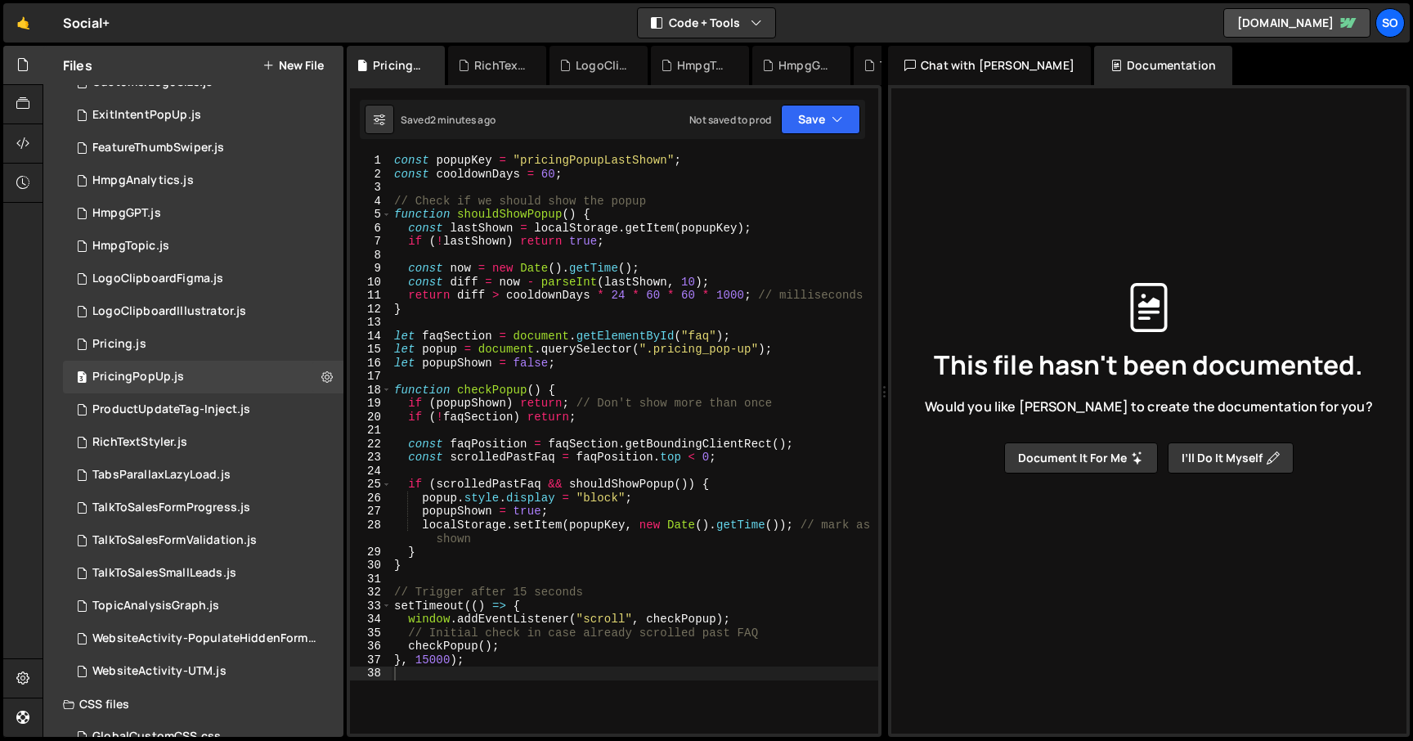
click at [1060, 143] on div "This file hasn't been documented. Would you like [PERSON_NAME] to create the do…" at bounding box center [1148, 378] width 489 height 684
click at [566, 274] on div "const popupKey = "pricingPopupLastShown" ; const cooldownDays = 60 ; // Check i…" at bounding box center [634, 457] width 487 height 607
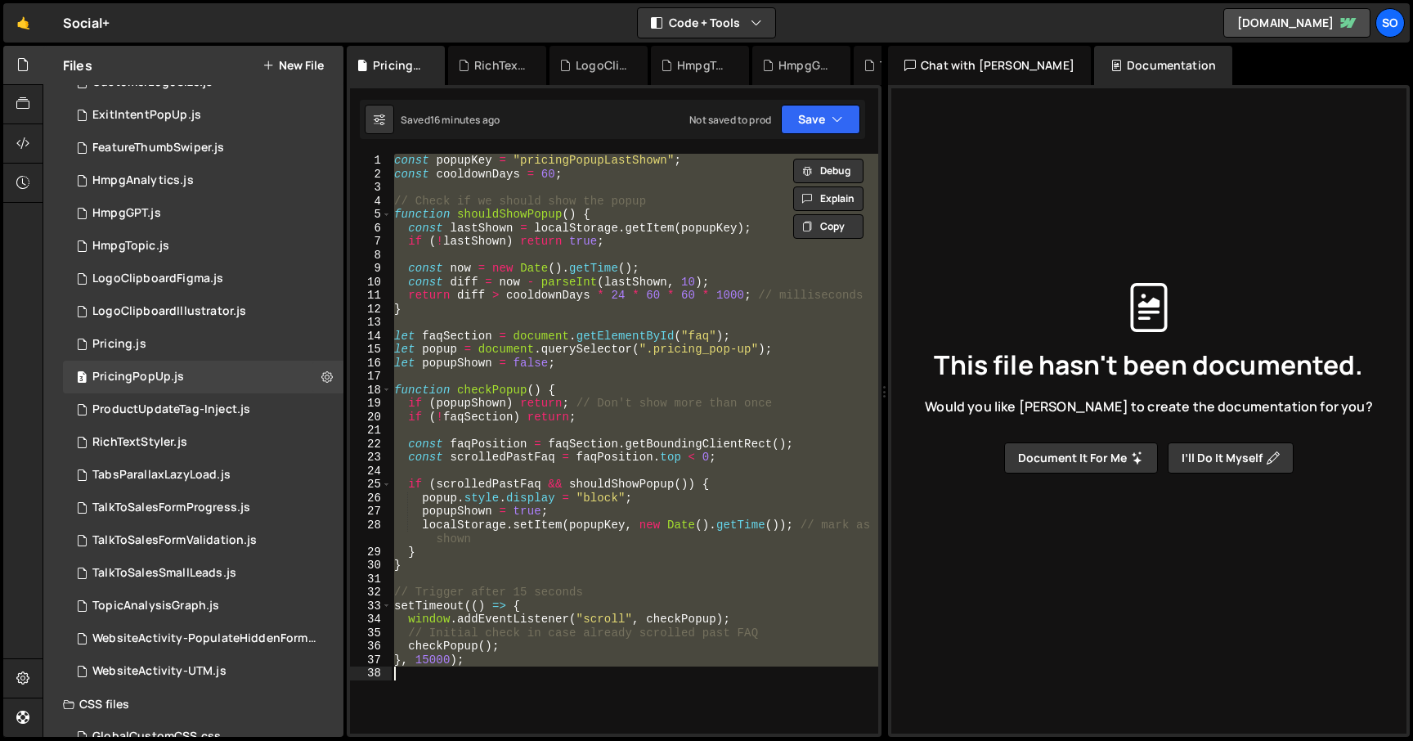
click at [569, 275] on div "const popupKey = "pricingPopupLastShown" ; const cooldownDays = 60 ; // Check i…" at bounding box center [634, 444] width 487 height 580
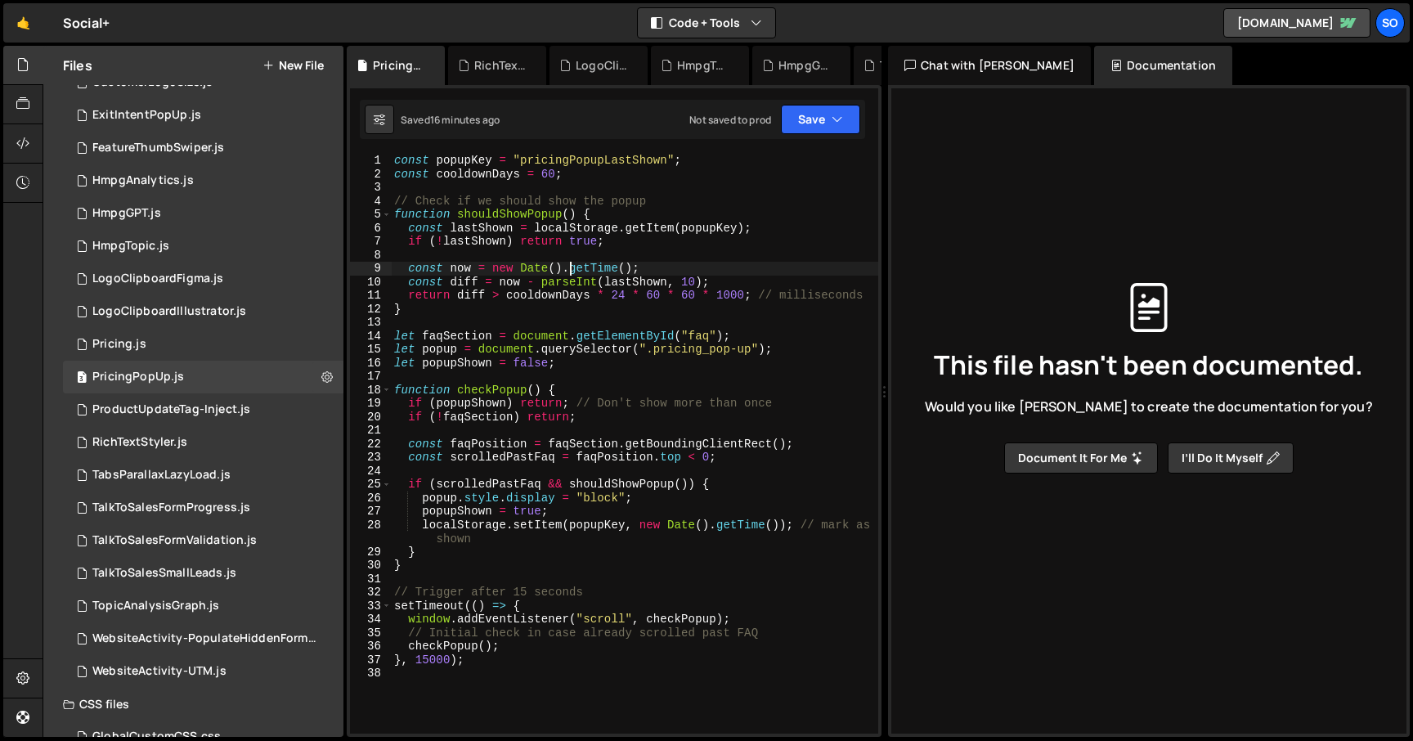
type textarea "}, 15000);"
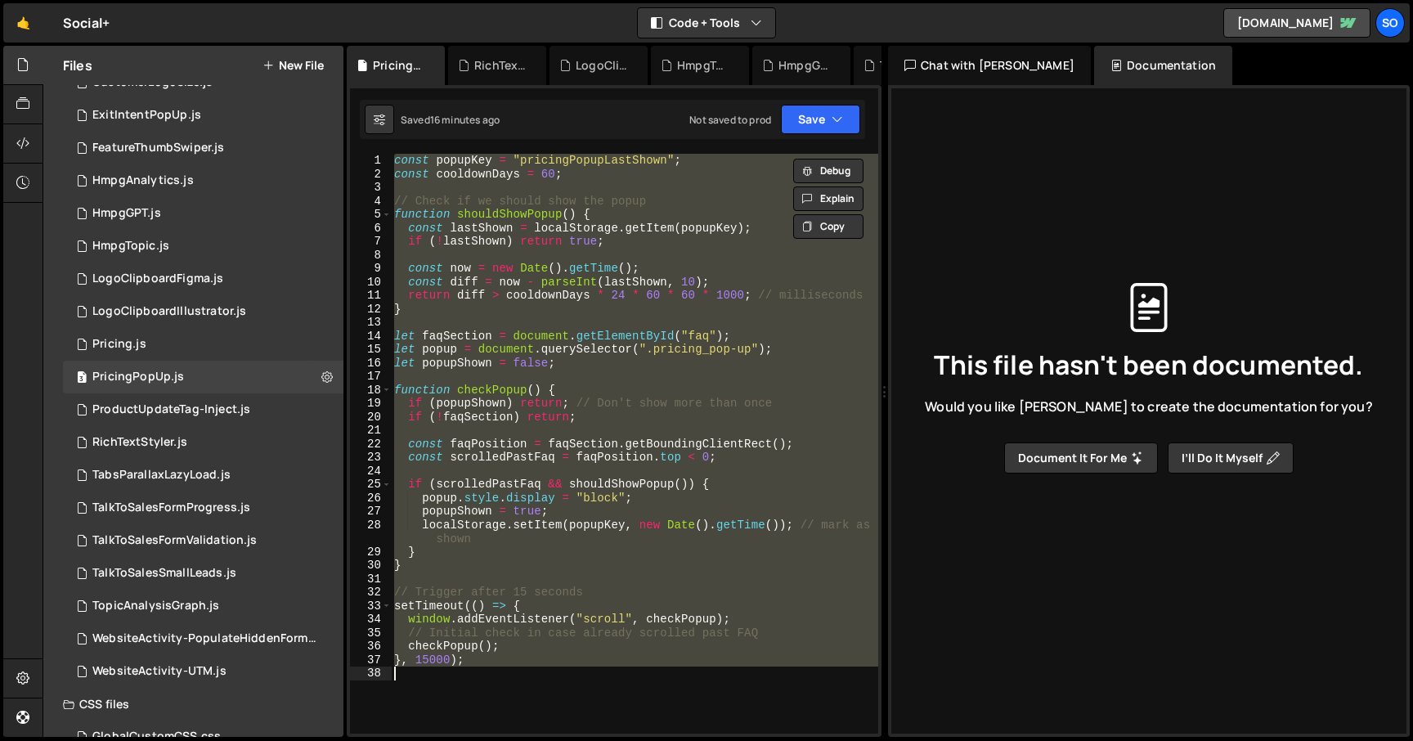
paste textarea
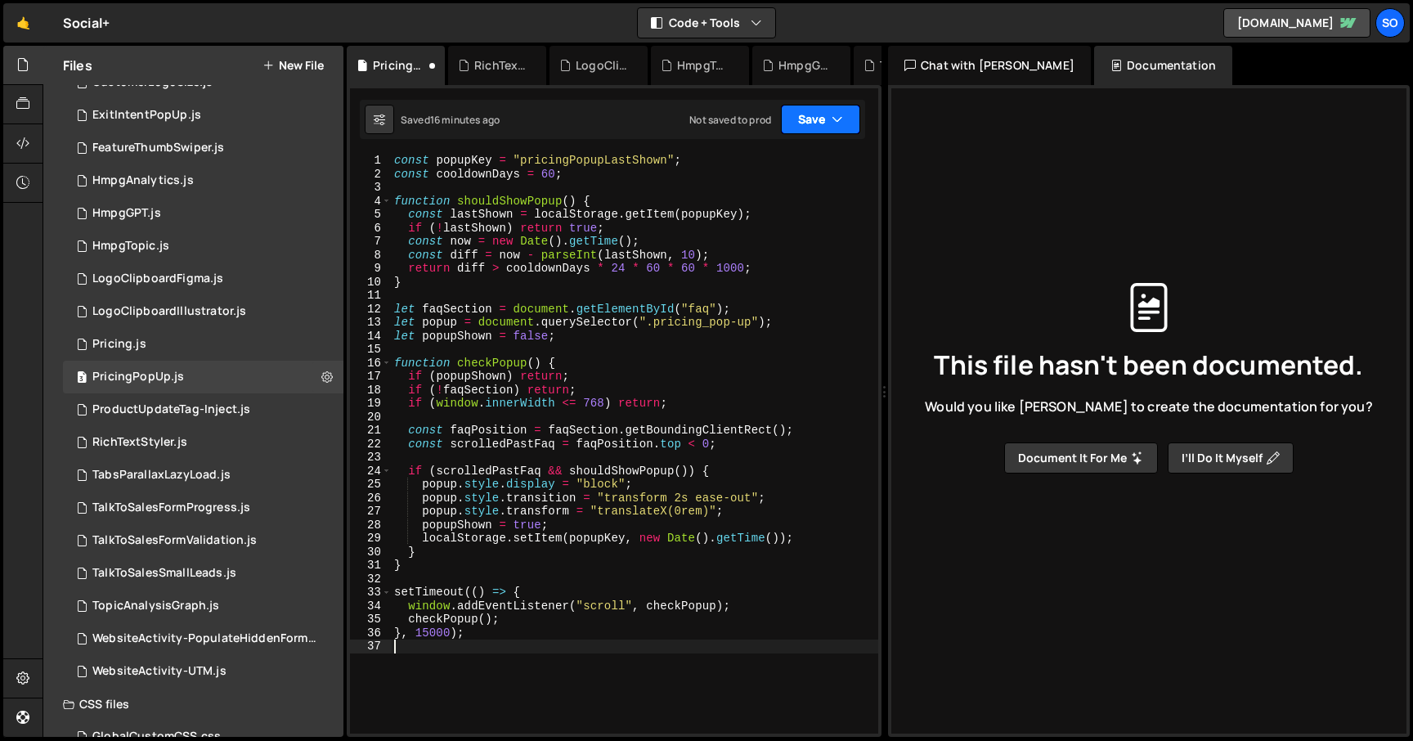
click at [821, 127] on button "Save" at bounding box center [820, 119] width 79 height 29
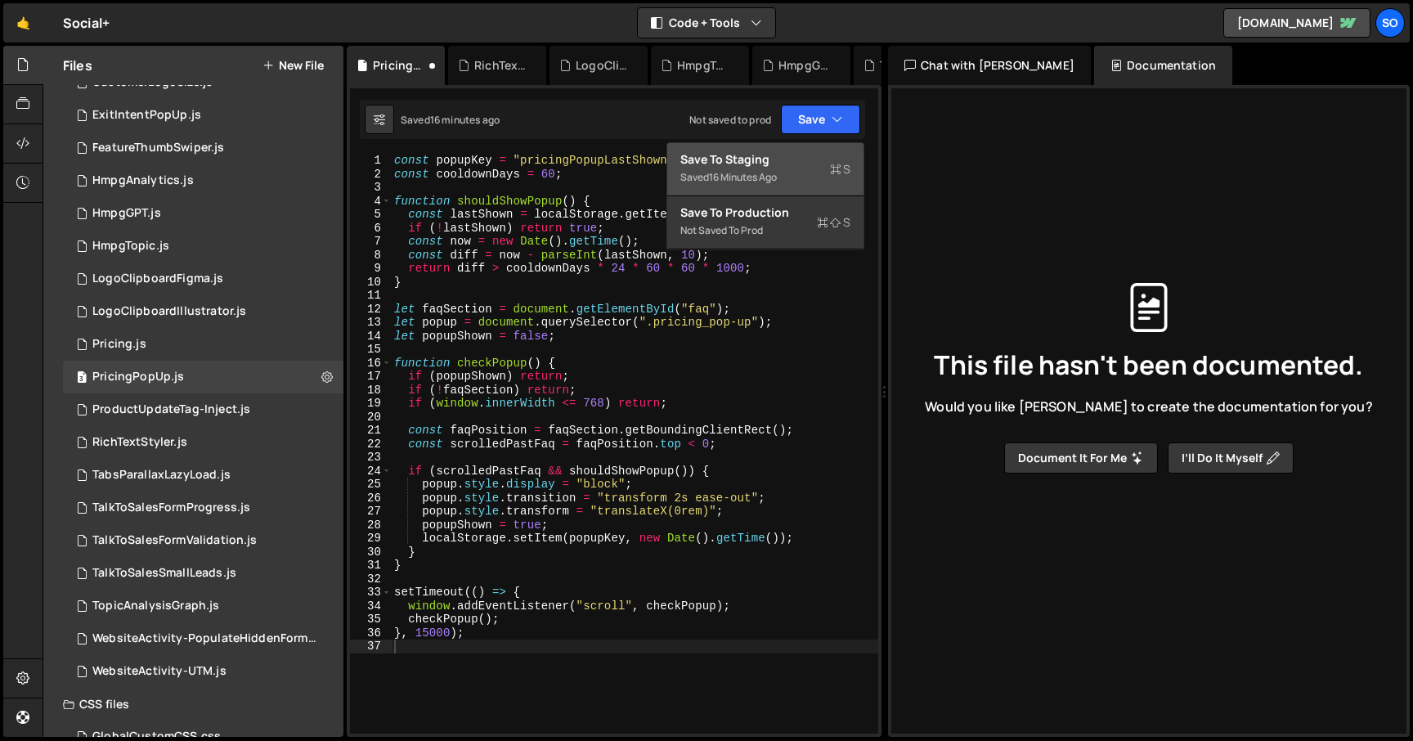
click at [779, 164] on div "Save to Staging S" at bounding box center [765, 159] width 170 height 16
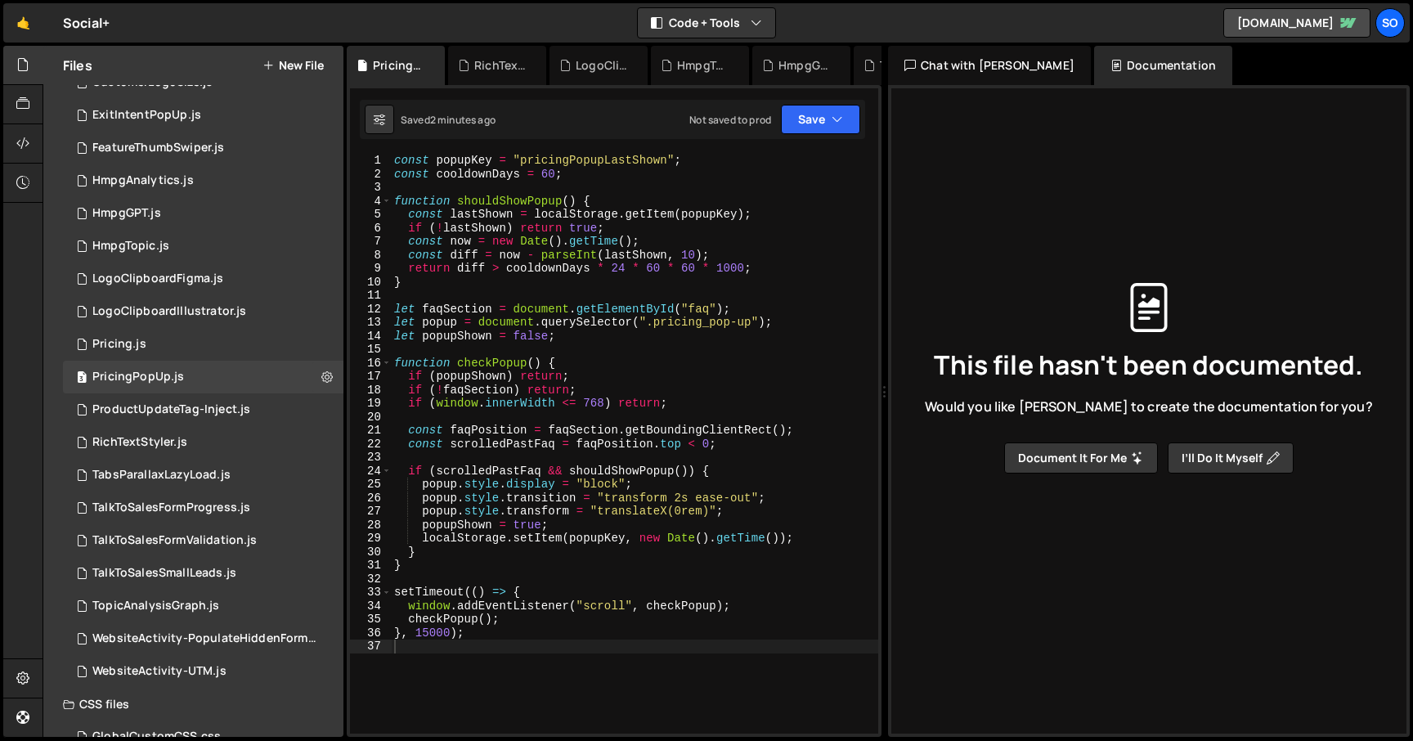
click at [556, 271] on div "const popupKey = "pricingPopupLastShown" ; const cooldownDays = 60 ; function s…" at bounding box center [634, 457] width 487 height 607
type textarea "}, 15000);"
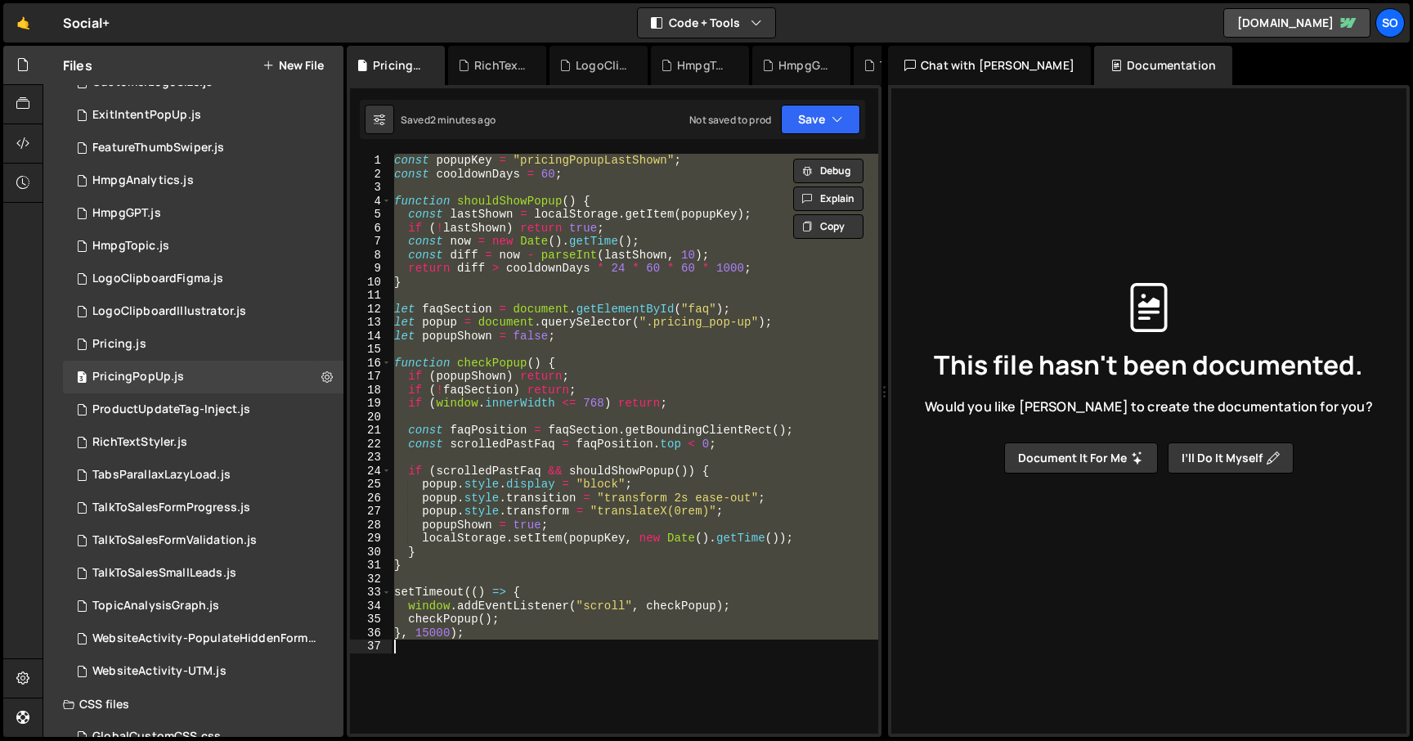
paste textarea
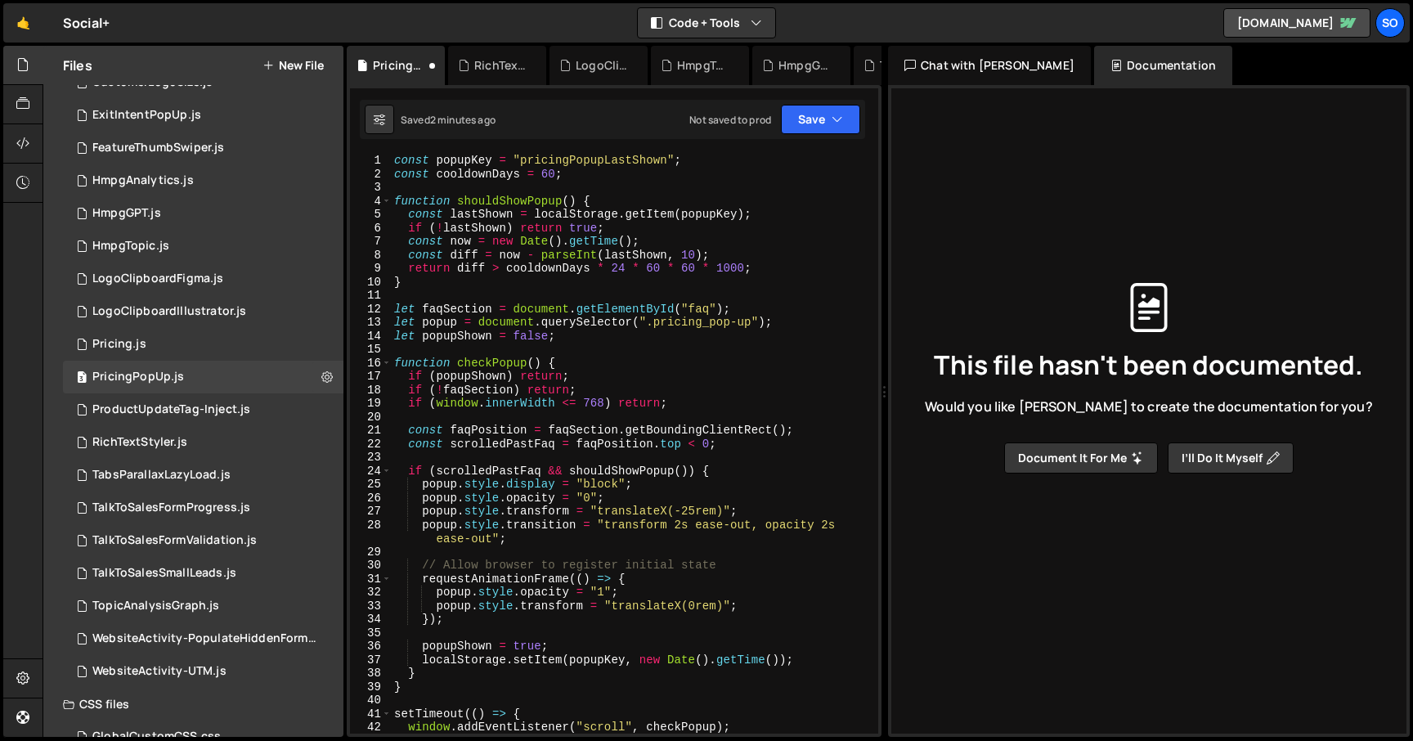
scroll to position [324, 0]
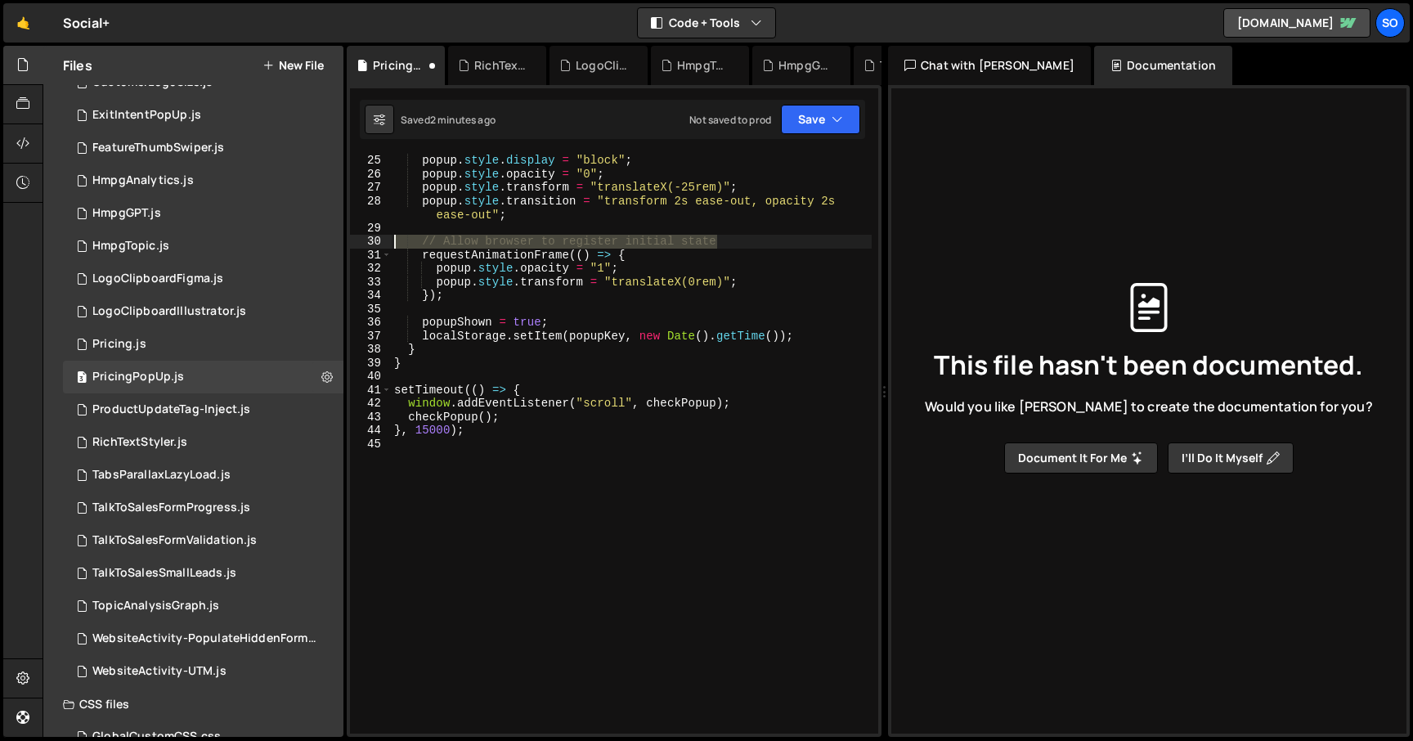
drag, startPoint x: 709, startPoint y: 244, endPoint x: 365, endPoint y: 240, distance: 344.3
click at [365, 240] on div "25 26 27 28 29 30 31 32 33 34 35 36 37 38 39 40 41 42 43 44 45 popup . style . …" at bounding box center [614, 444] width 528 height 580
type textarea "// Allow browser to register initial state"
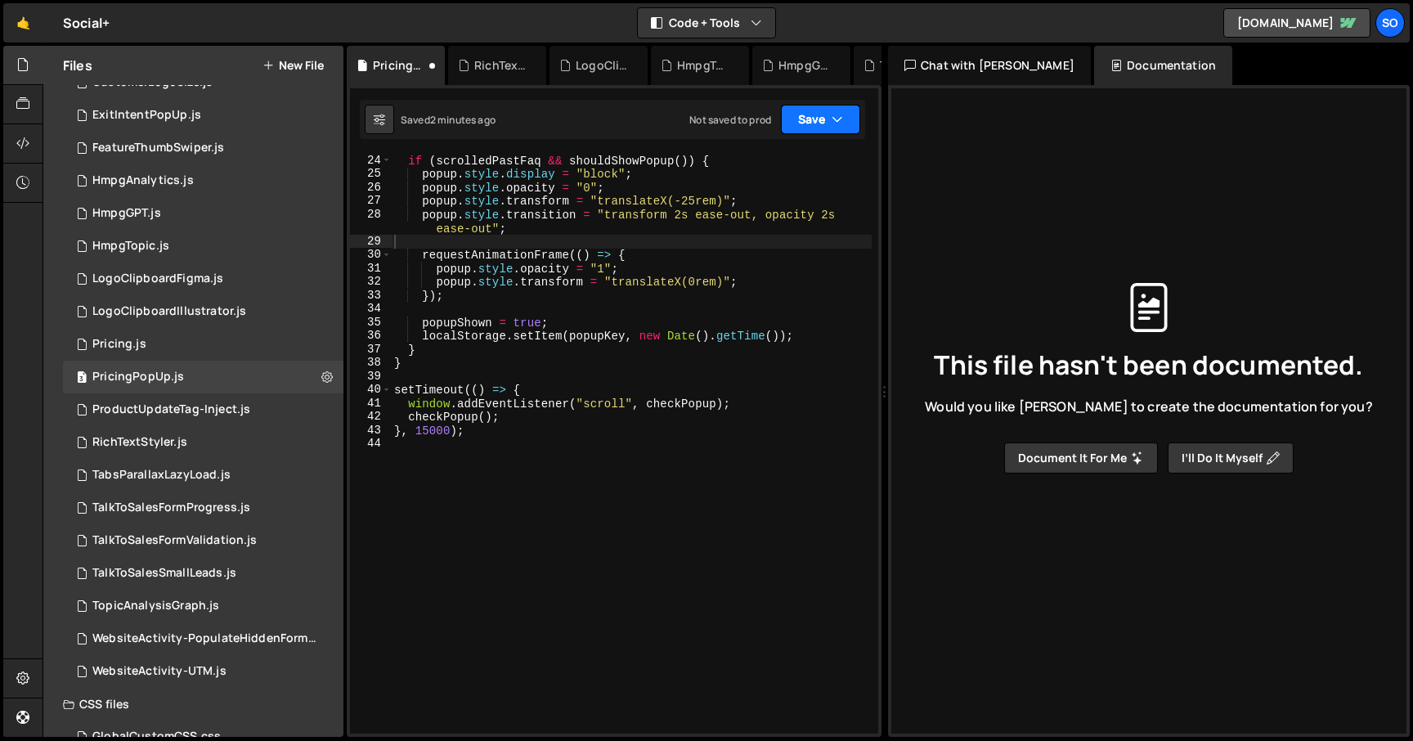
click at [824, 116] on button "Save" at bounding box center [820, 119] width 79 height 29
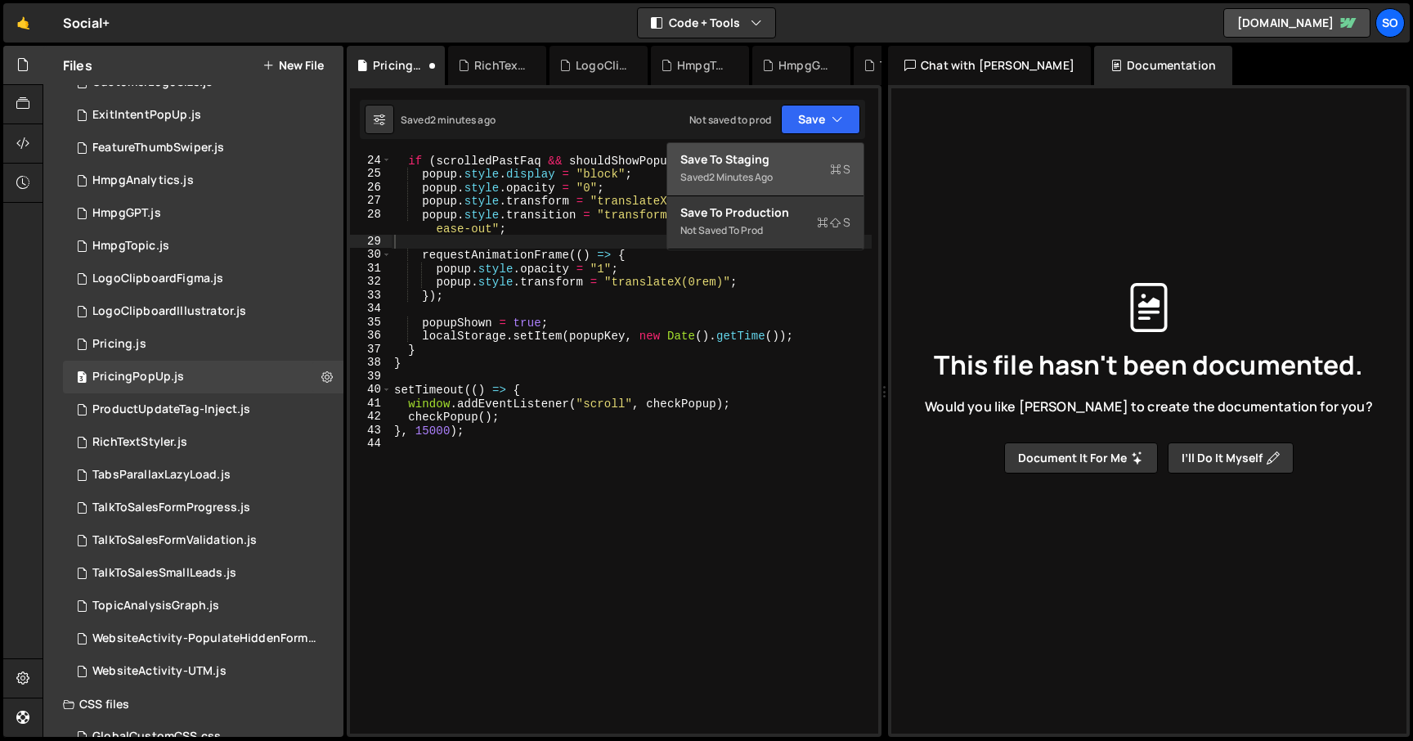
click at [776, 160] on div "Save to Staging S" at bounding box center [765, 159] width 170 height 16
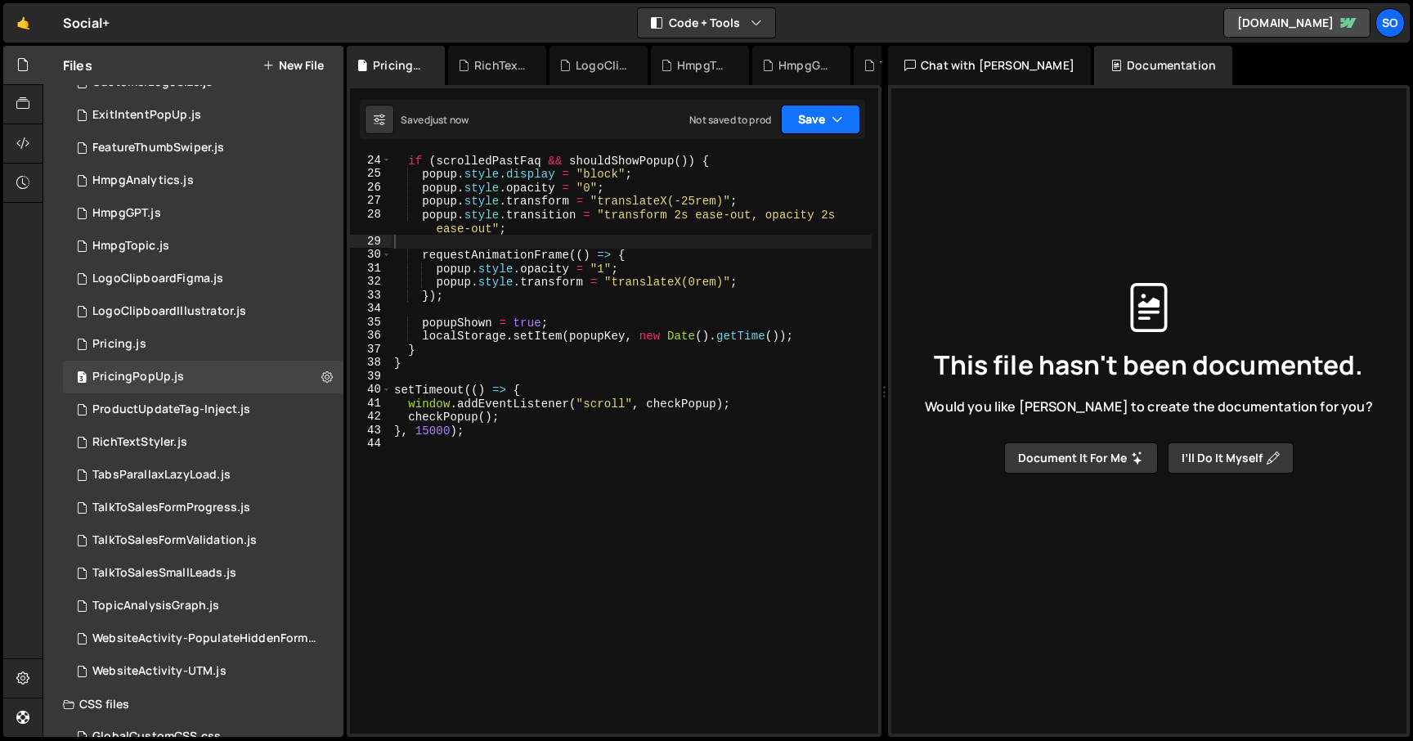
click at [796, 124] on button "Save" at bounding box center [820, 119] width 79 height 29
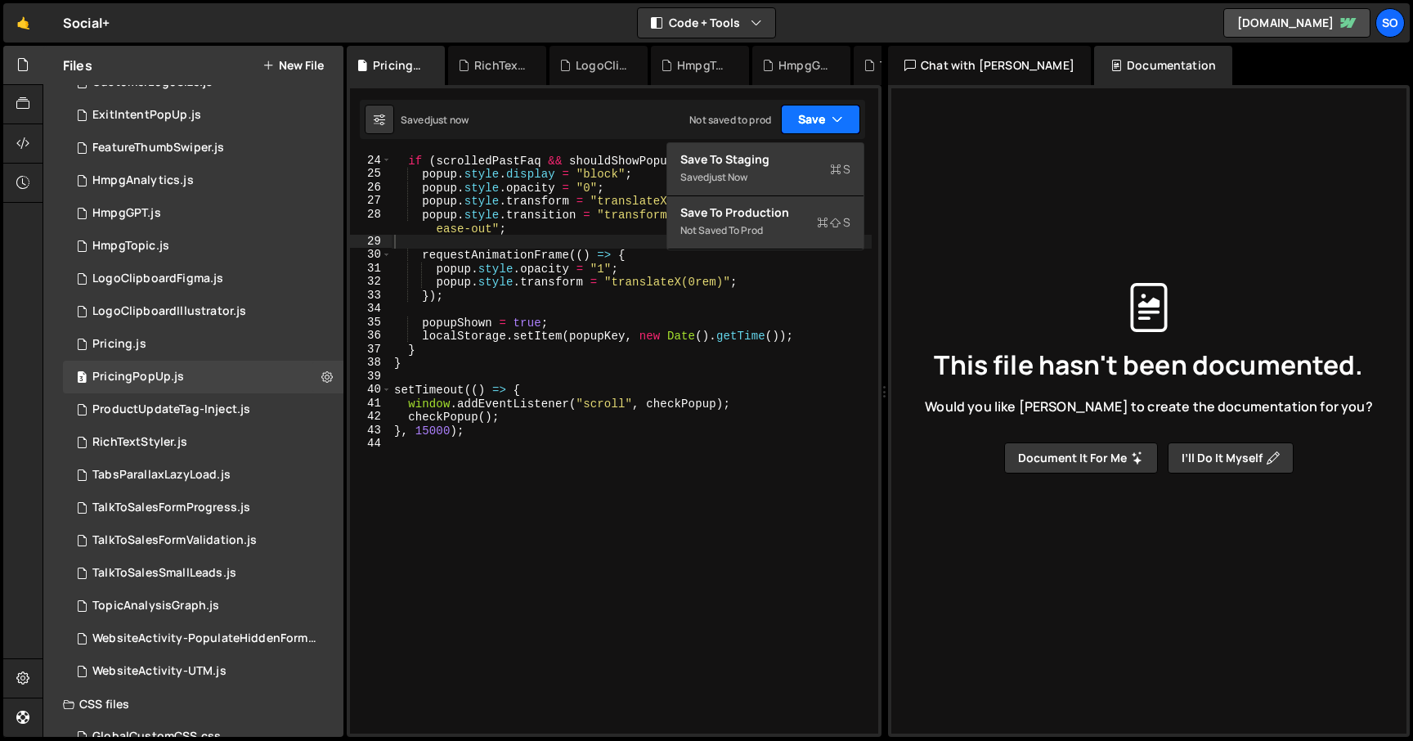
click at [802, 123] on button "Save" at bounding box center [820, 119] width 79 height 29
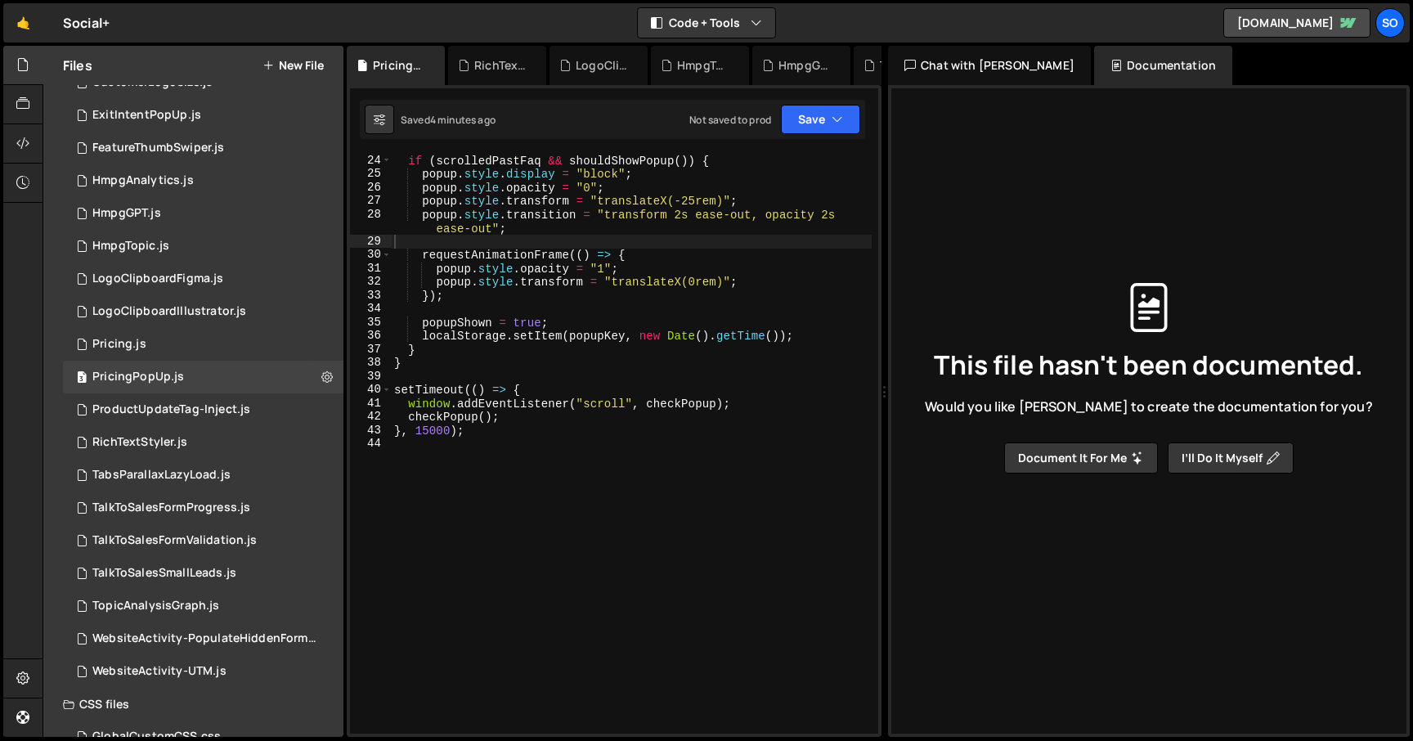
click at [548, 238] on div "if ( scrolledPastFaq && shouldShowPopup ( )) { popup . style . display = "block…" at bounding box center [631, 457] width 481 height 607
type textarea "}, 15000);"
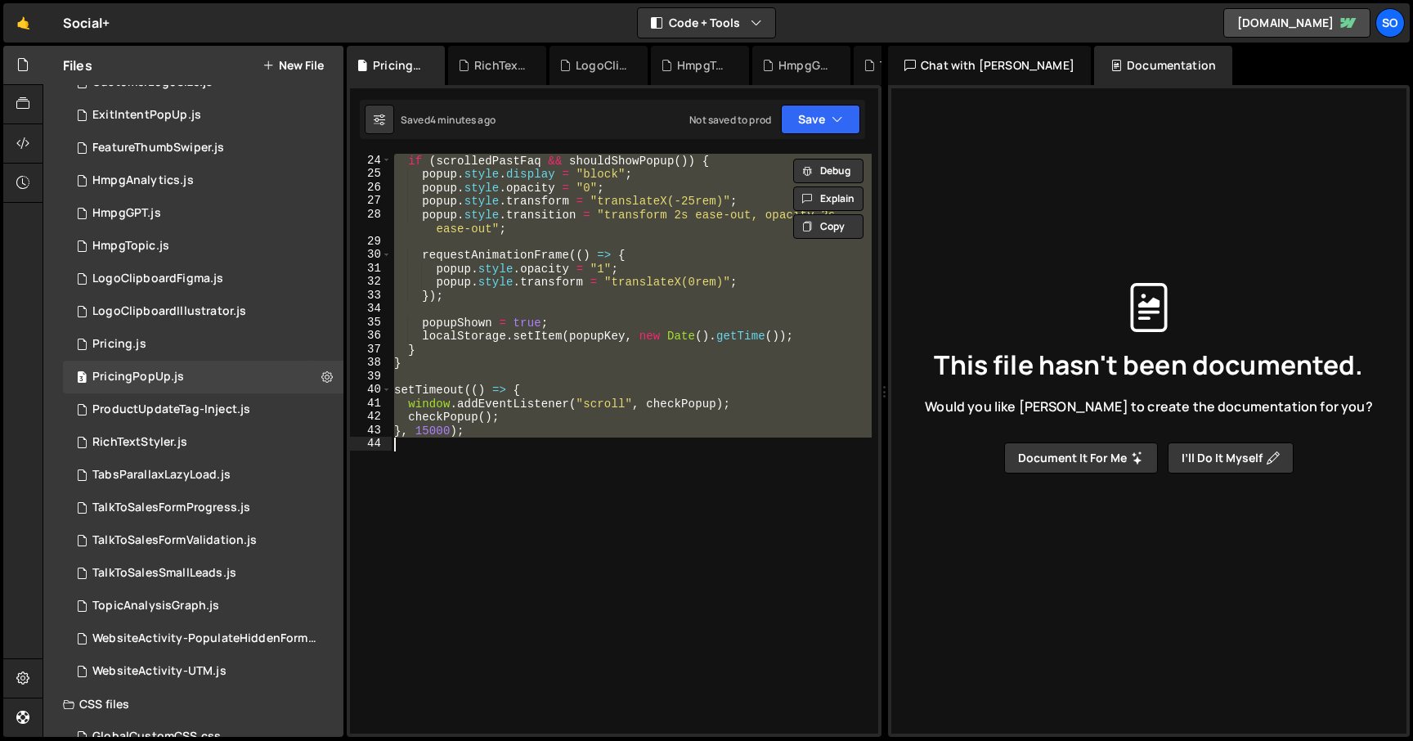
paste textarea
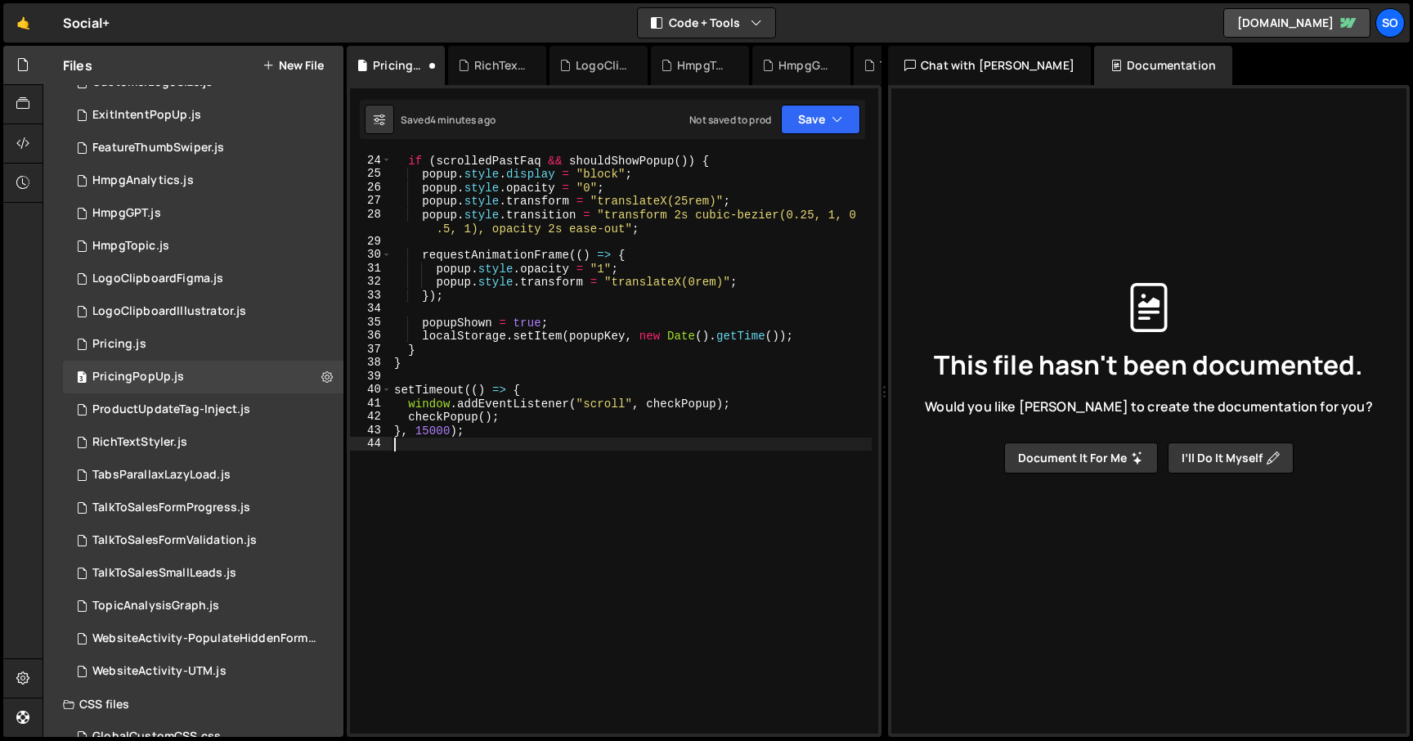
scroll to position [0, 0]
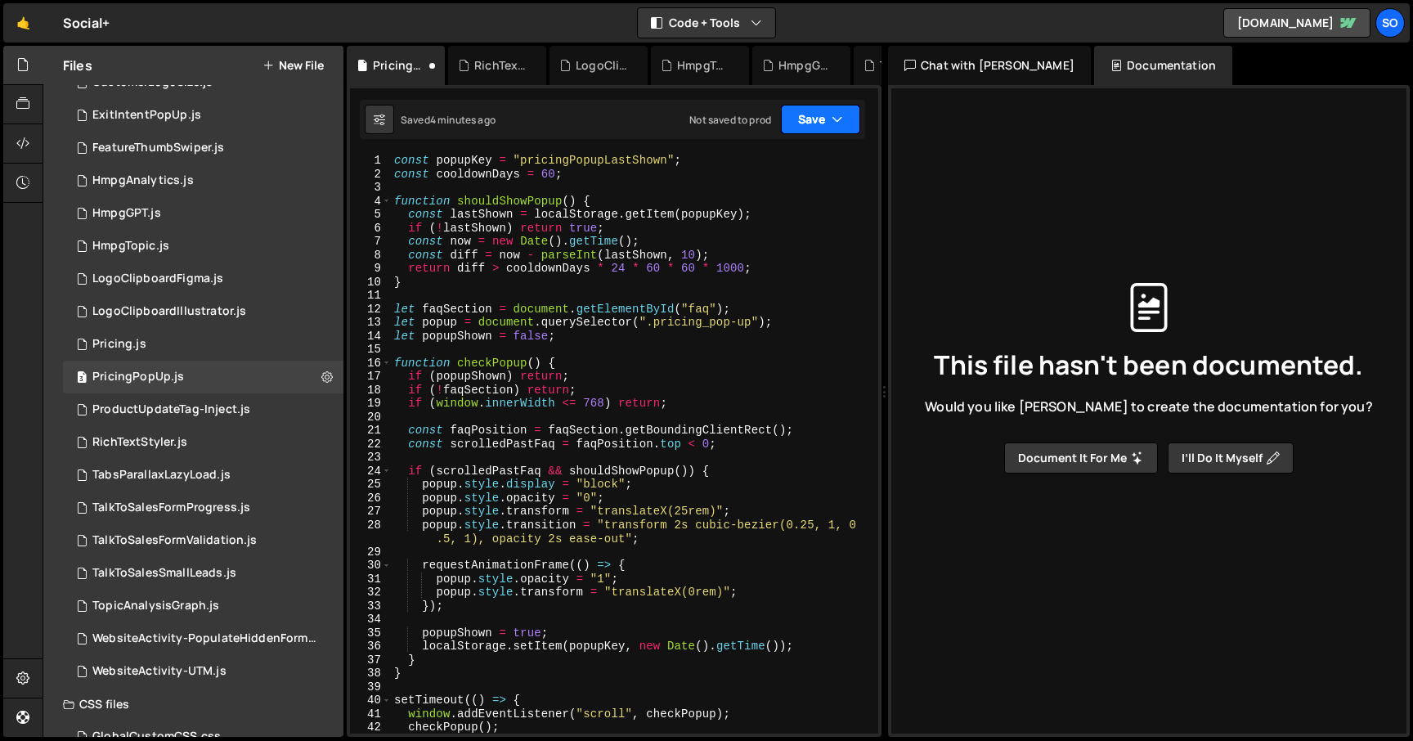
click at [831, 124] on button "Save" at bounding box center [820, 119] width 79 height 29
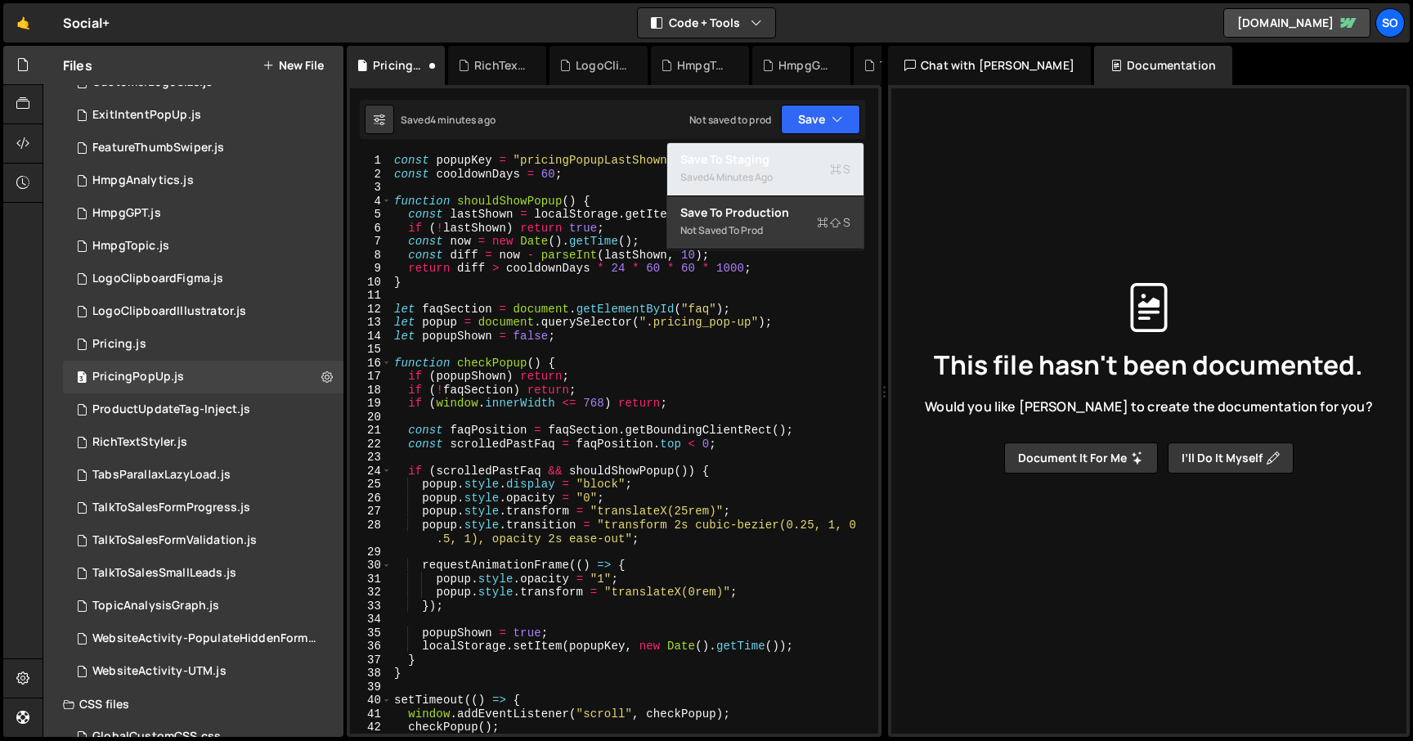
click at [770, 161] on div "Save to Staging S" at bounding box center [765, 159] width 170 height 16
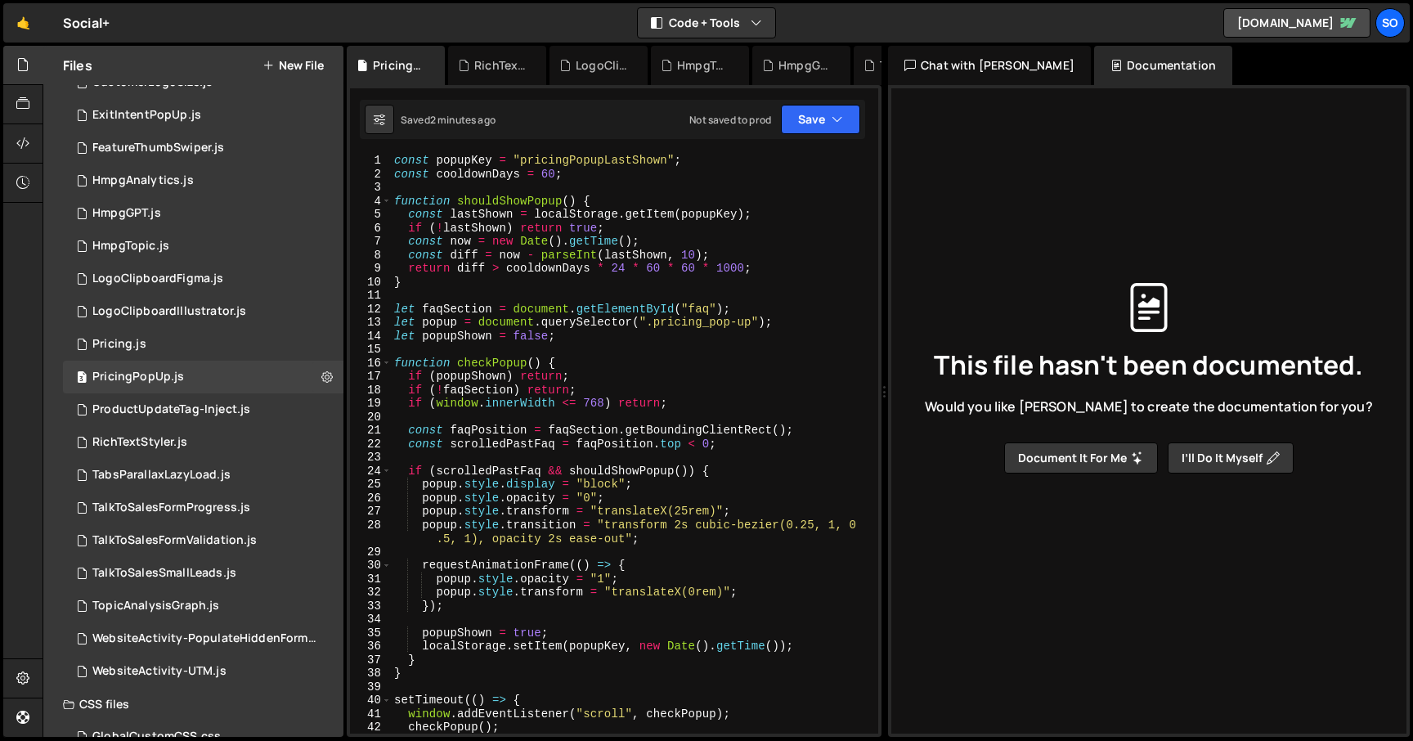
click at [626, 469] on div "const popupKey = "pricingPopupLastShown" ; const cooldownDays = 60 ; function s…" at bounding box center [631, 457] width 481 height 607
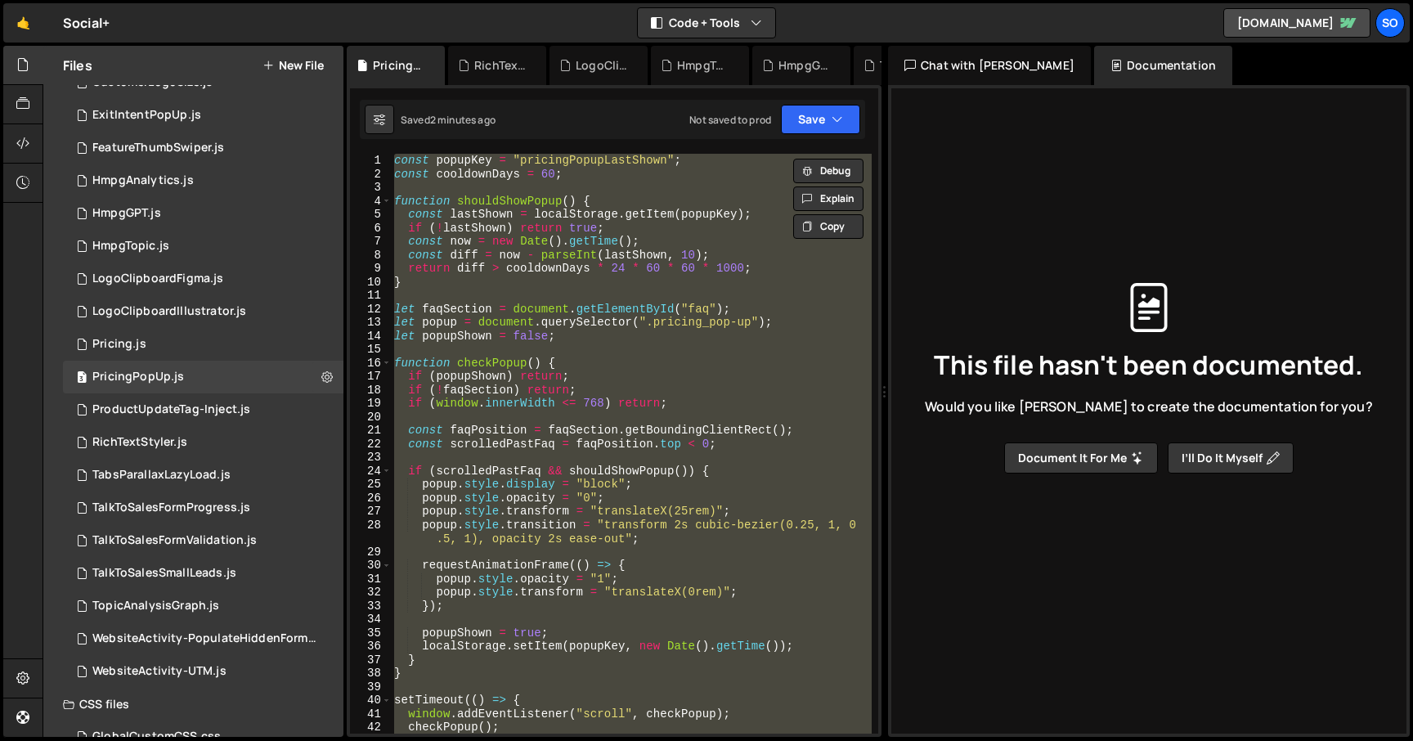
click at [646, 211] on div "const popupKey = "pricingPopupLastShown" ; const cooldownDays = 60 ; function s…" at bounding box center [631, 444] width 481 height 580
type textarea "}, 15000);"
paste textarea
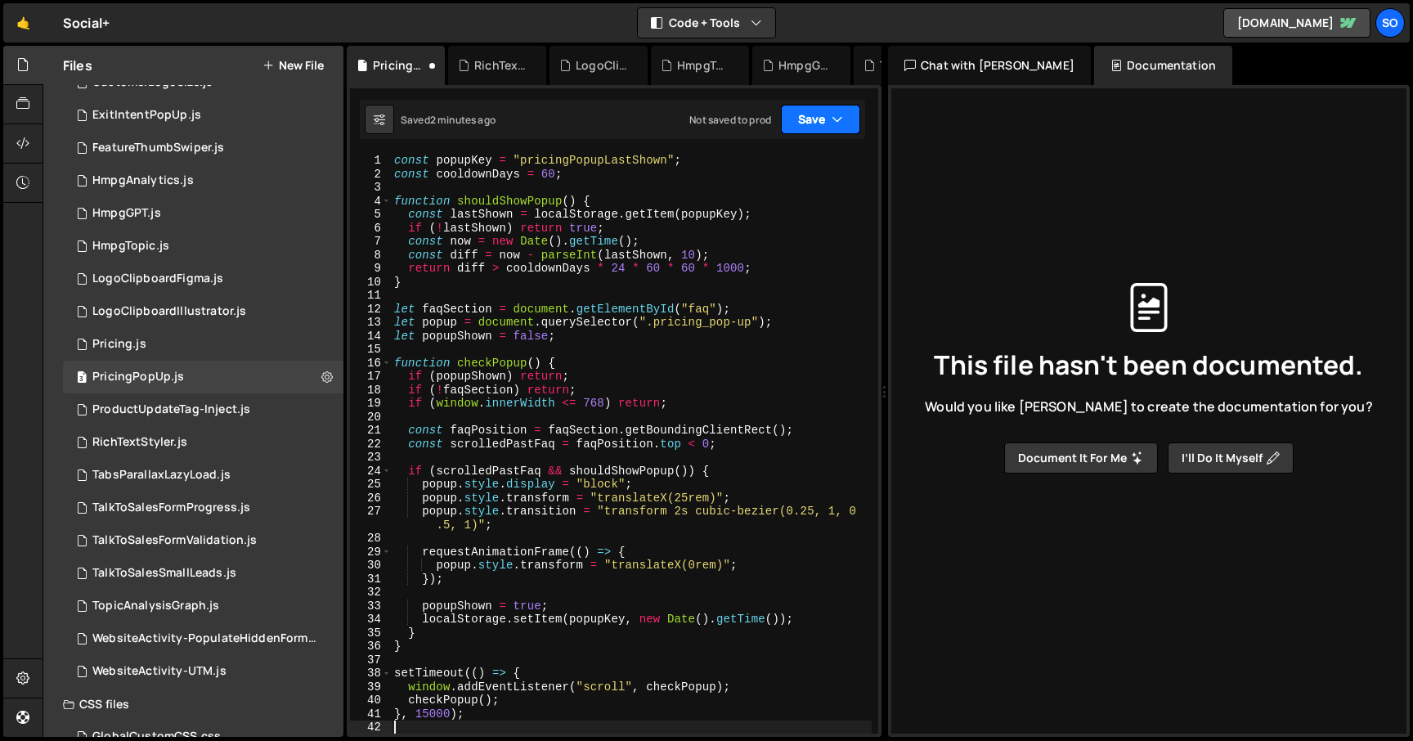
click at [820, 119] on button "Save" at bounding box center [820, 119] width 79 height 29
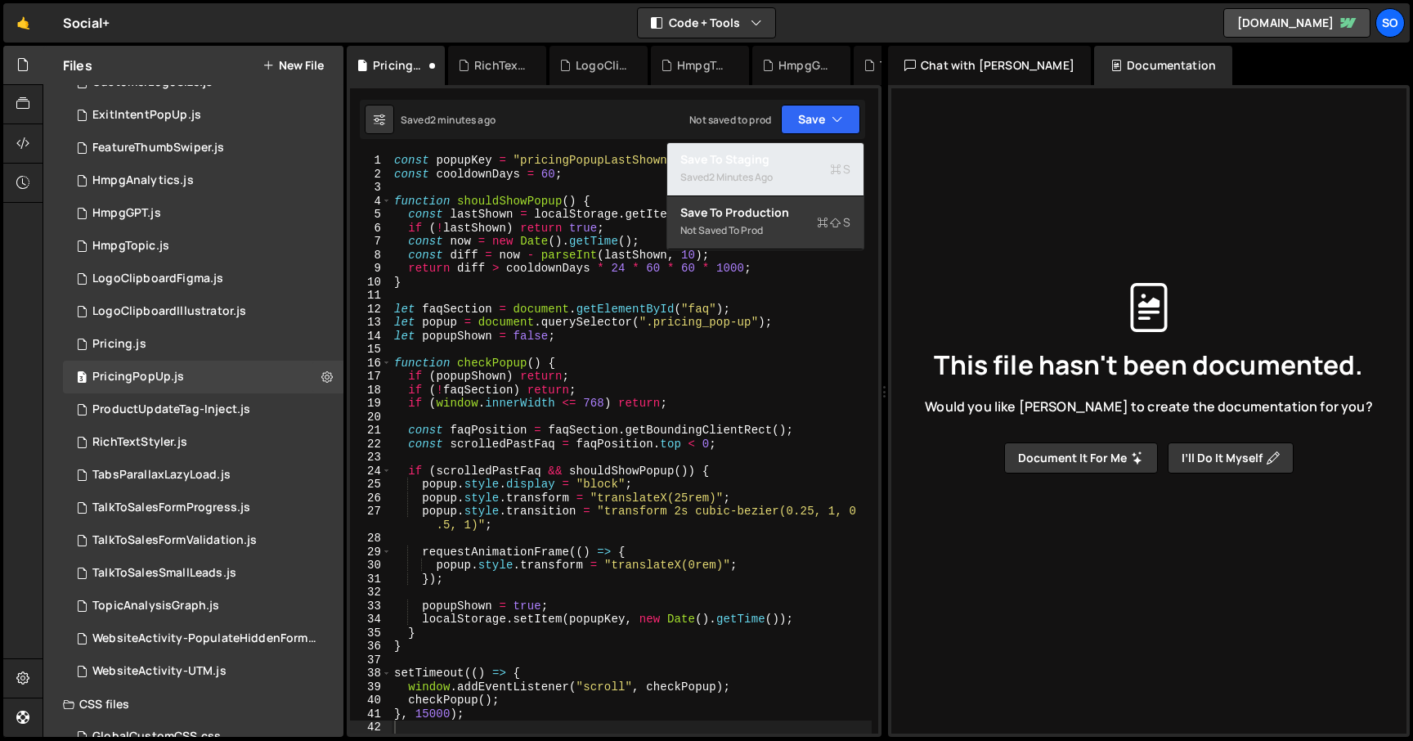
click at [734, 173] on div "2 minutes ago" at bounding box center [741, 177] width 64 height 14
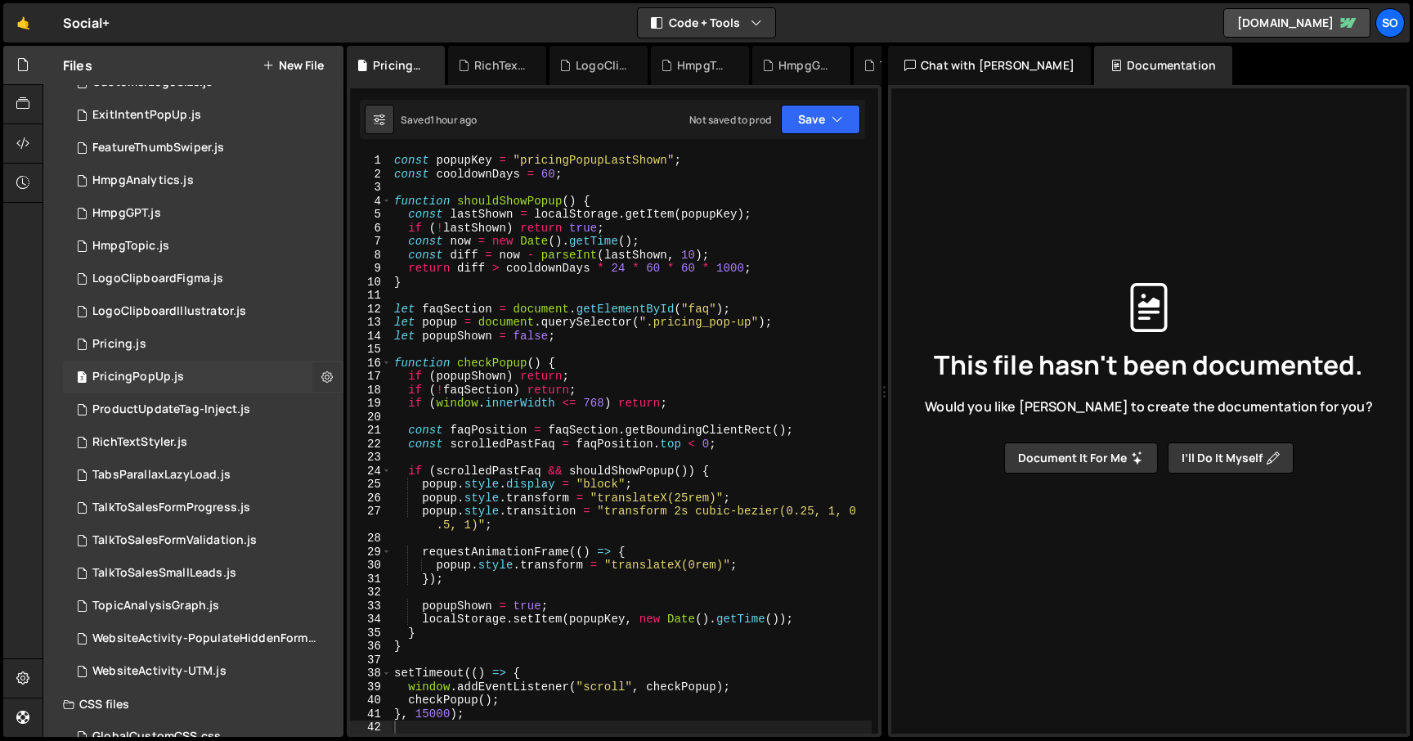
click at [321, 372] on icon at bounding box center [326, 377] width 11 height 16
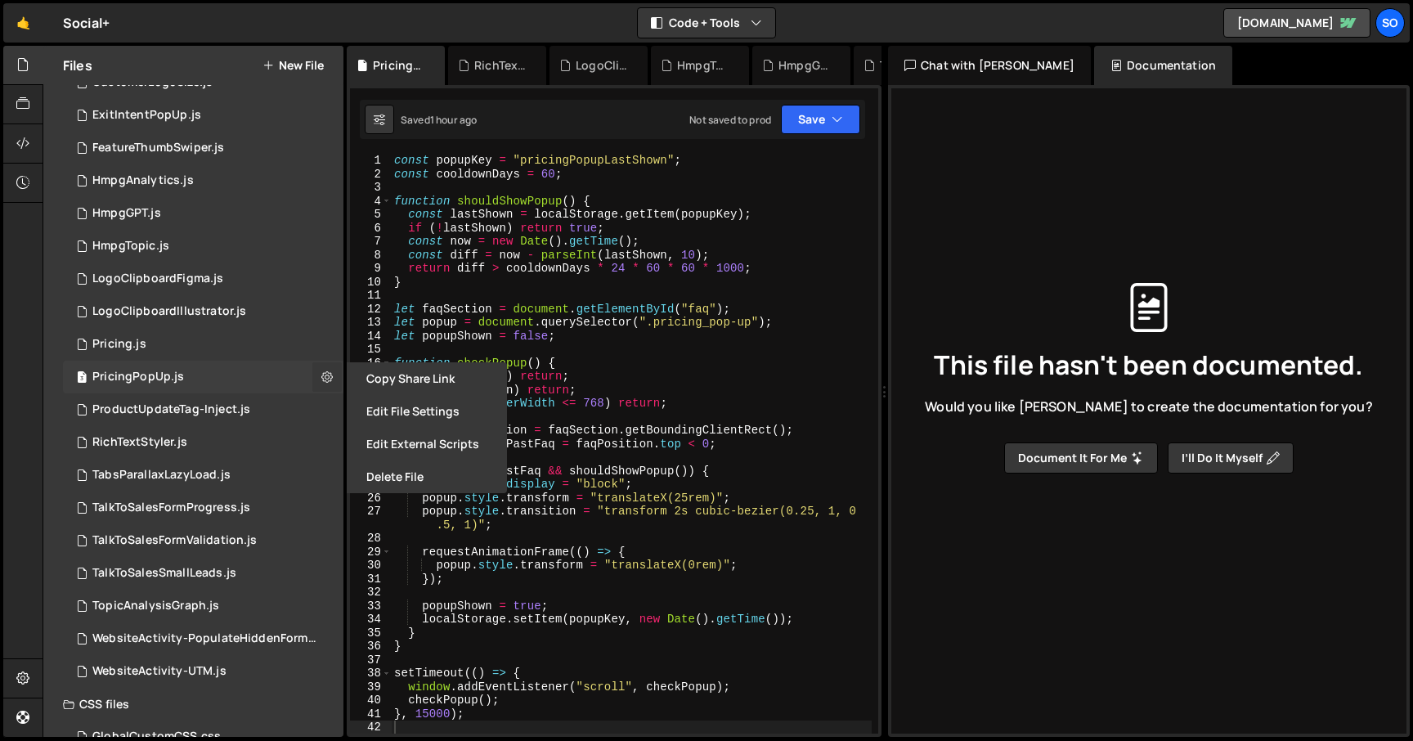
click at [322, 373] on icon at bounding box center [326, 377] width 11 height 16
click at [634, 110] on div "Saved 1 hour ago Not saved to prod Upgrade to Edit Save Save to Staging S Saved…" at bounding box center [612, 119] width 505 height 39
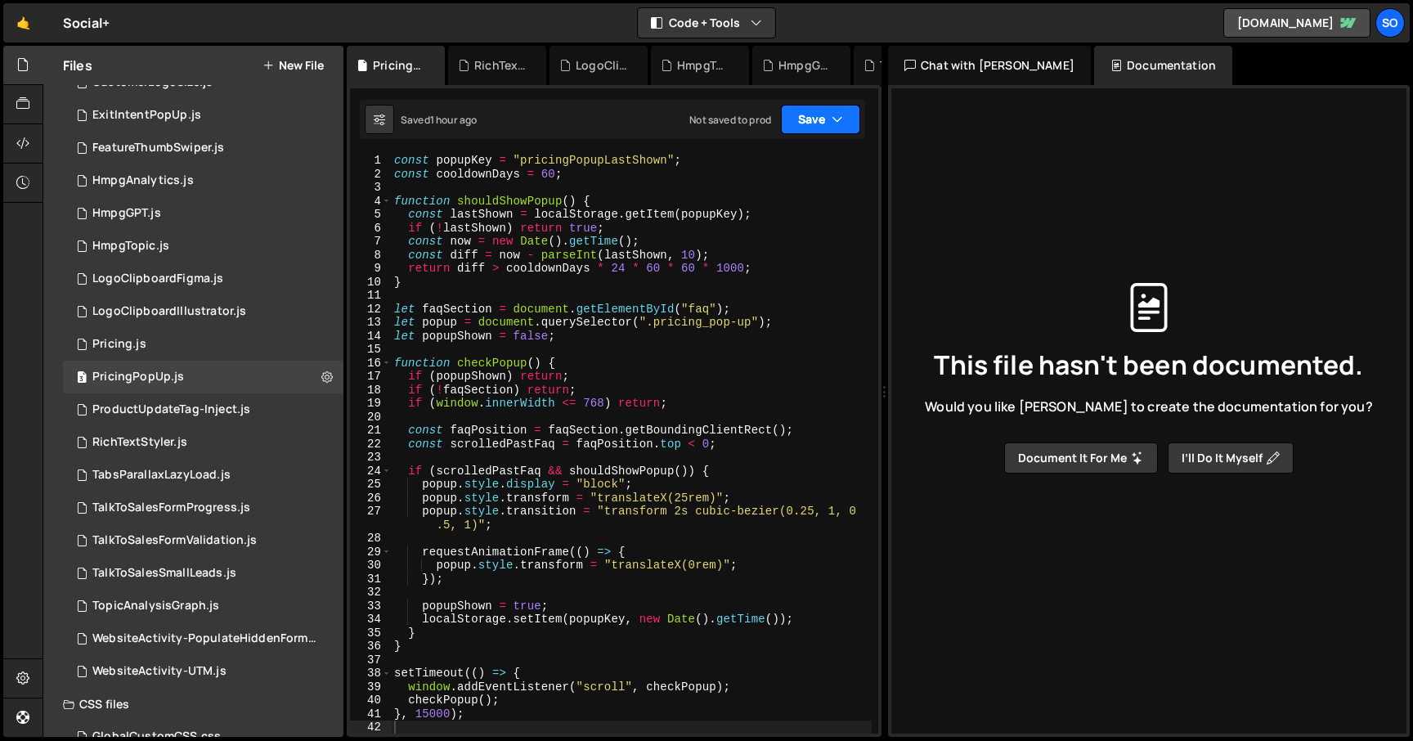
click at [819, 120] on button "Save" at bounding box center [820, 119] width 79 height 29
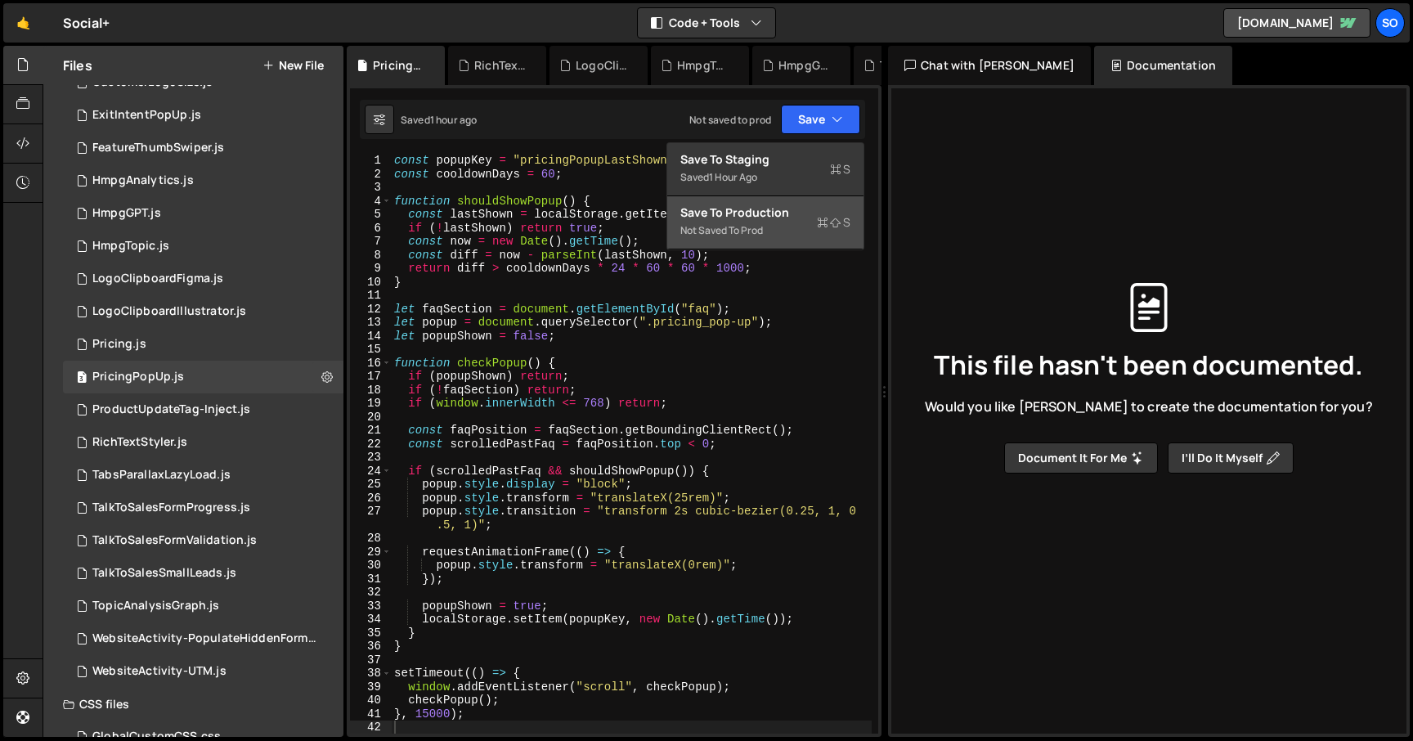
click at [751, 224] on div "Not saved to prod" at bounding box center [765, 231] width 170 height 20
